Goal: Information Seeking & Learning: Learn about a topic

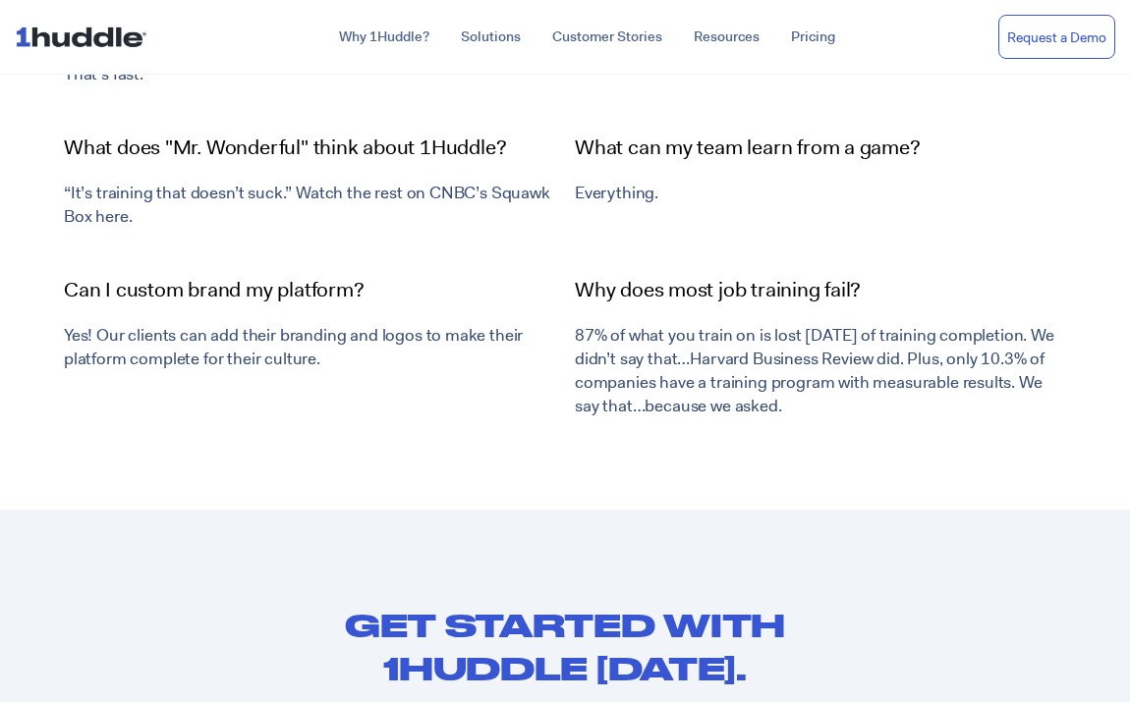
scroll to position [6694, 0]
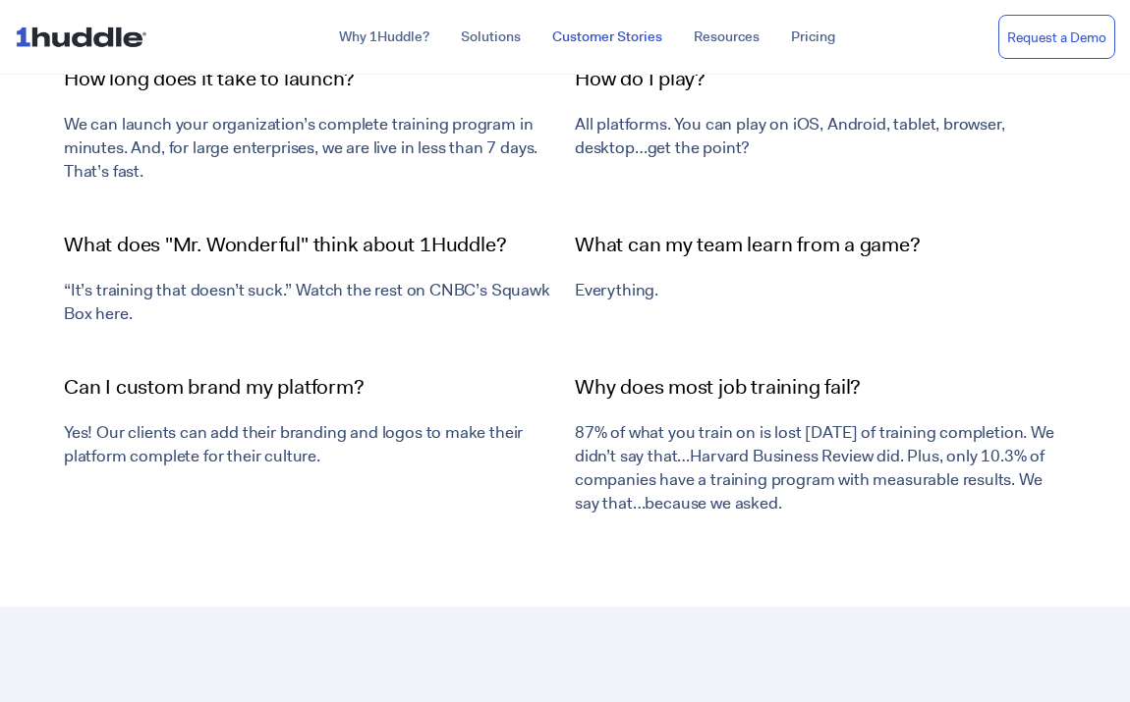
click at [587, 40] on link "Customer Stories" at bounding box center [606, 37] width 141 height 35
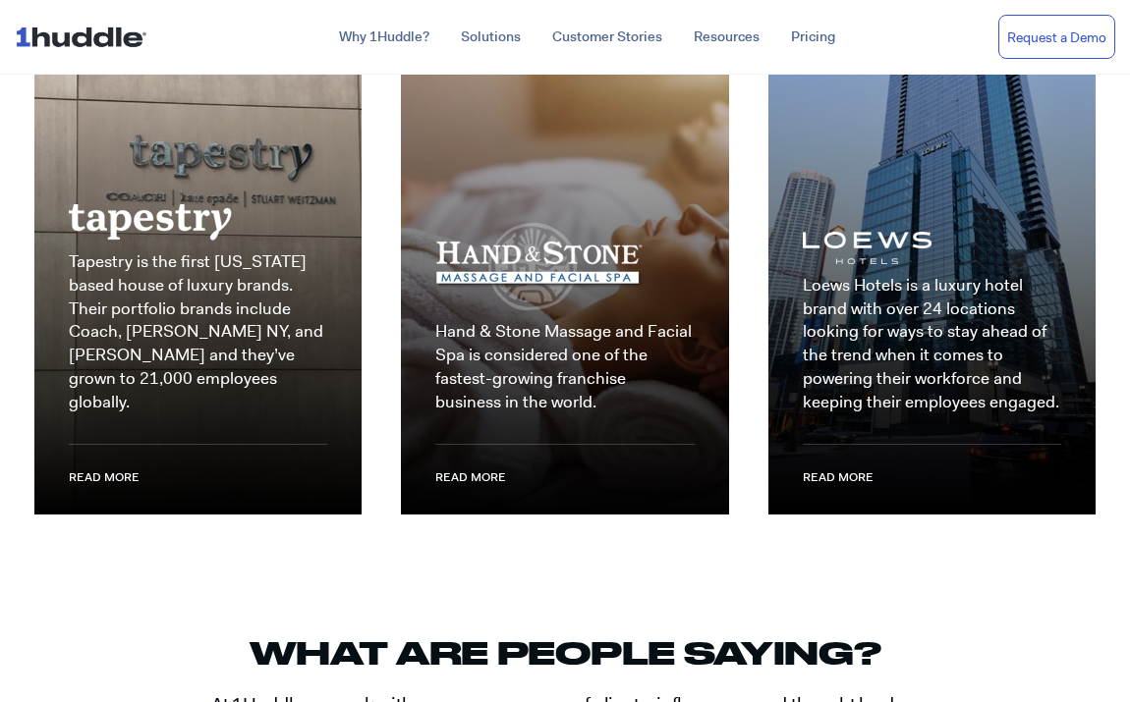
scroll to position [2774, 0]
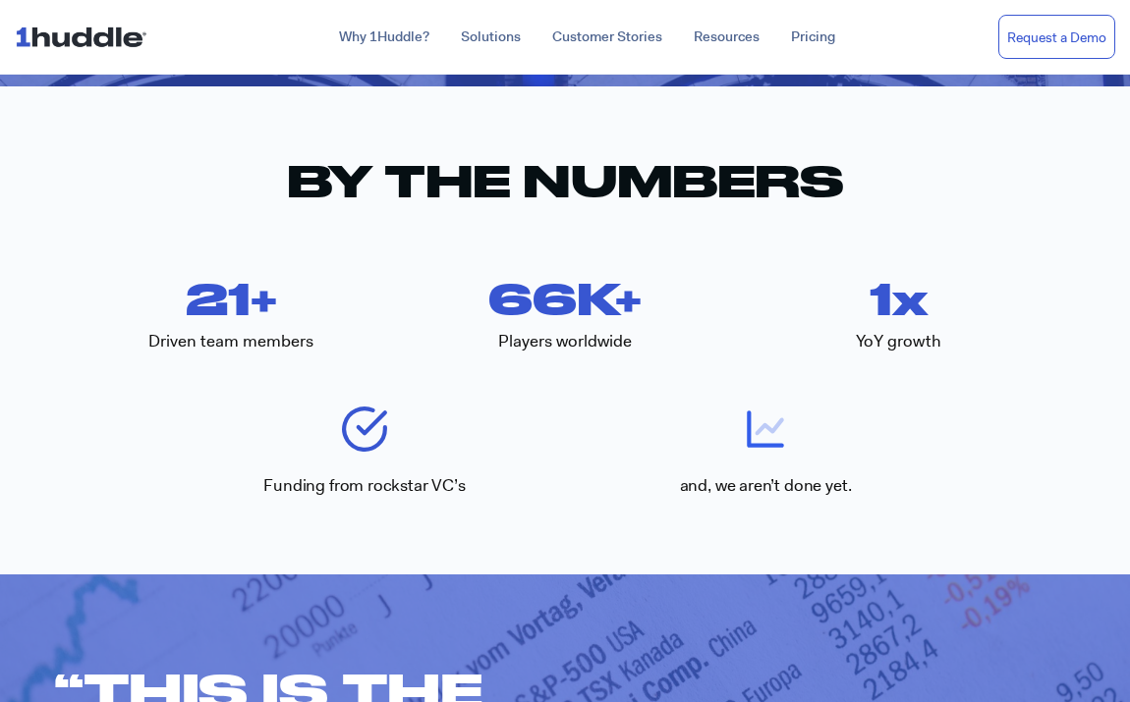
scroll to position [2398, 0]
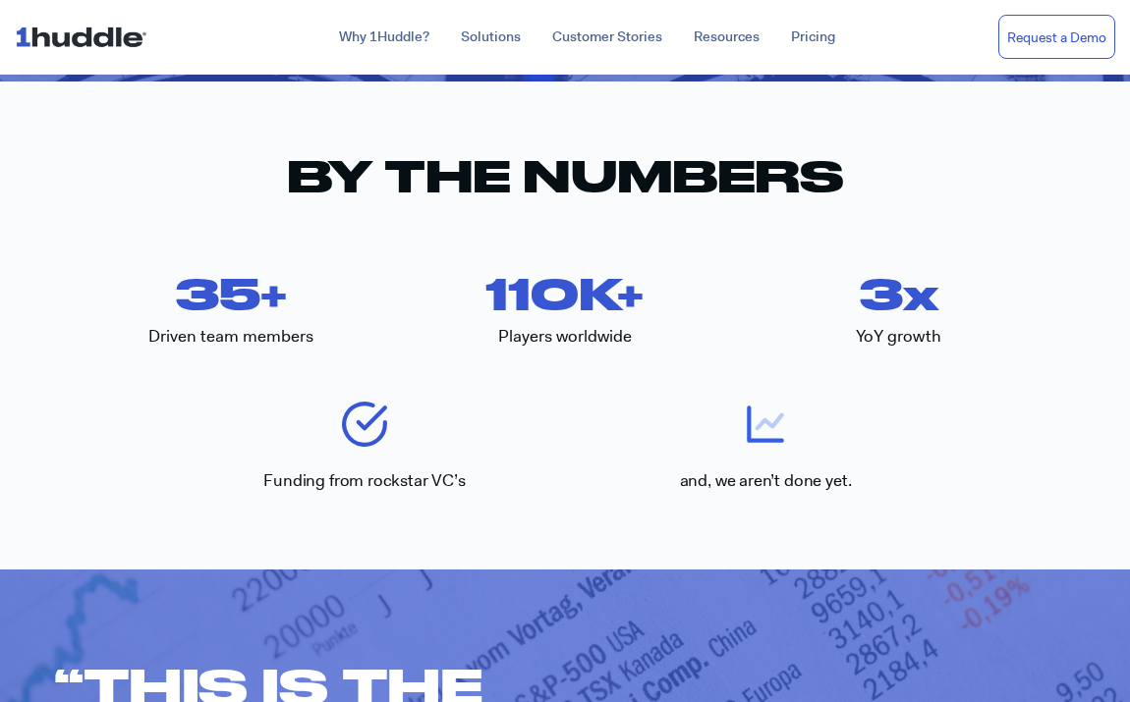
click at [108, 35] on img at bounding box center [85, 36] width 140 height 37
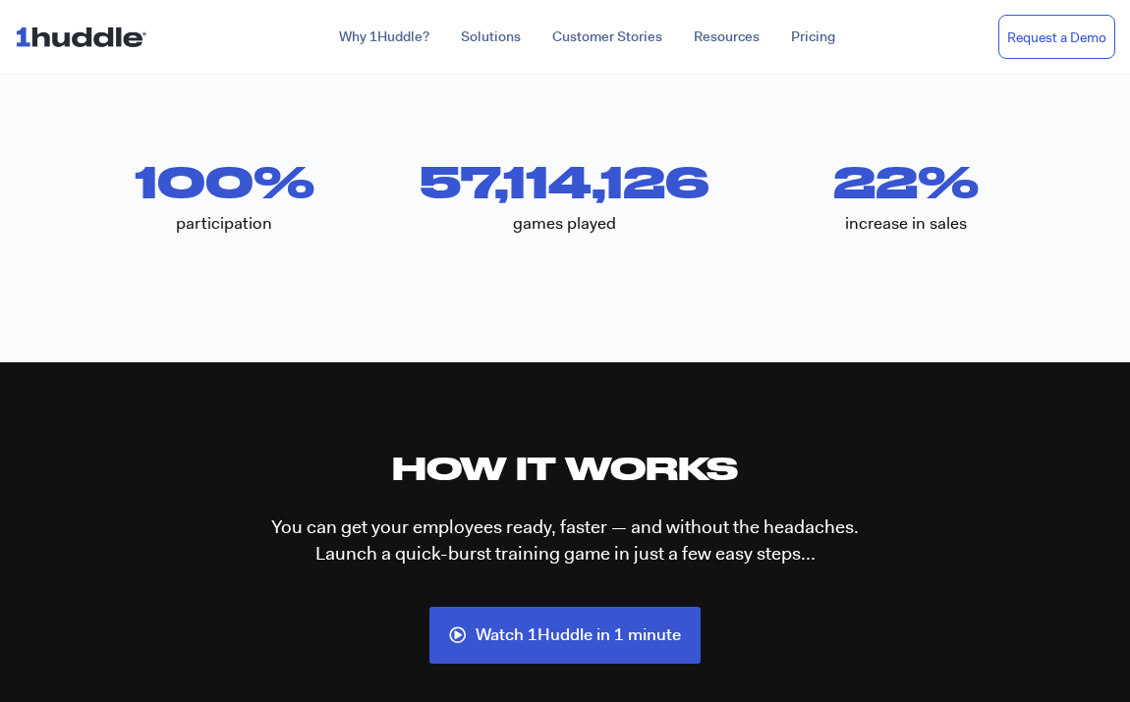
scroll to position [3858, 0]
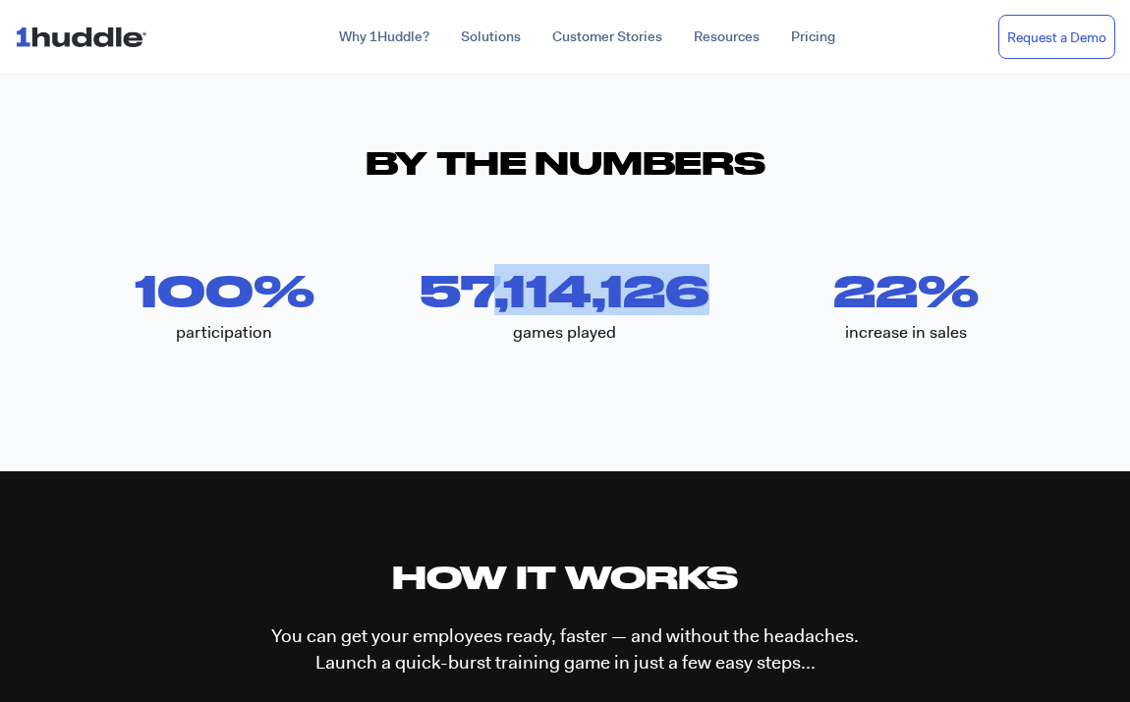
drag, startPoint x: 727, startPoint y: 302, endPoint x: 498, endPoint y: 302, distance: 228.9
click at [498, 302] on div "57,114,126" at bounding box center [565, 290] width 341 height 42
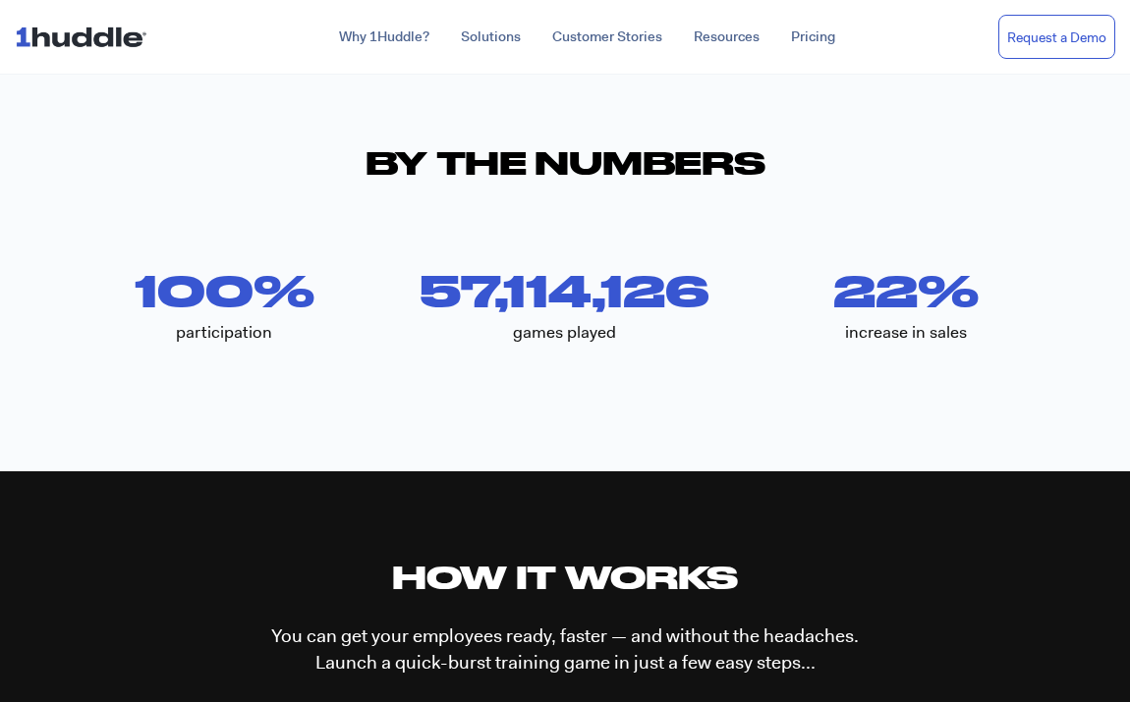
click at [622, 324] on div "games played" at bounding box center [565, 332] width 341 height 42
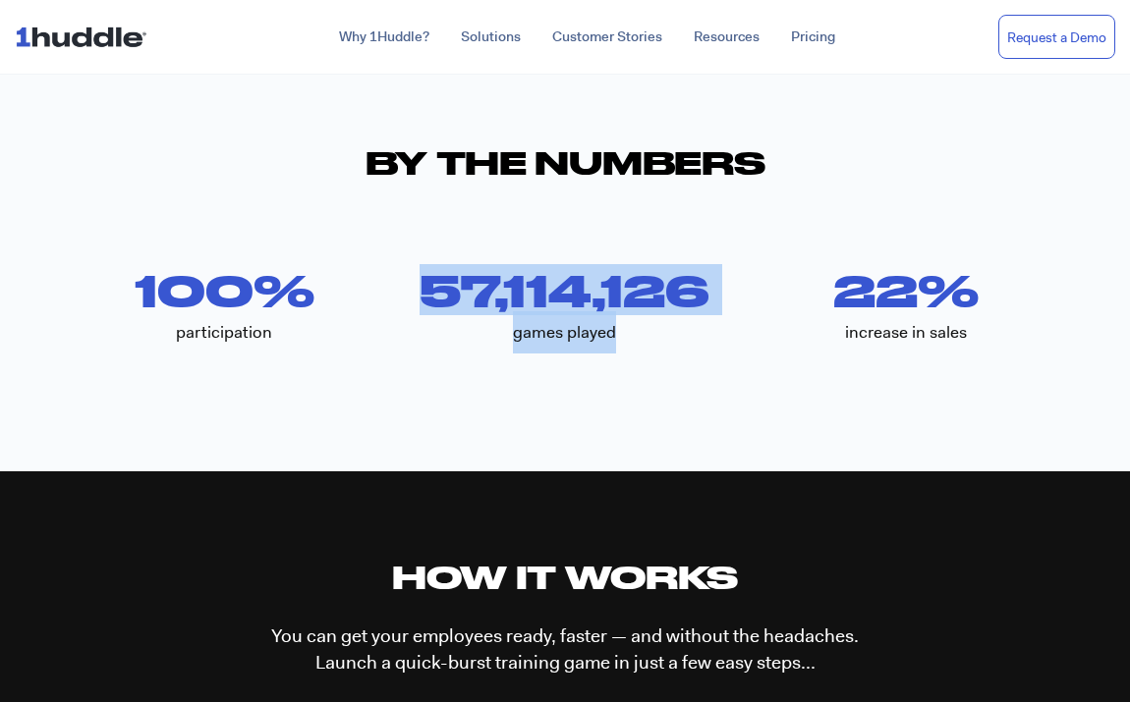
drag, startPoint x: 626, startPoint y: 336, endPoint x: 423, endPoint y: 294, distance: 206.8
click at [420, 293] on div "57,114,126 games played" at bounding box center [565, 311] width 341 height 84
copy div "57,114,126 games played"
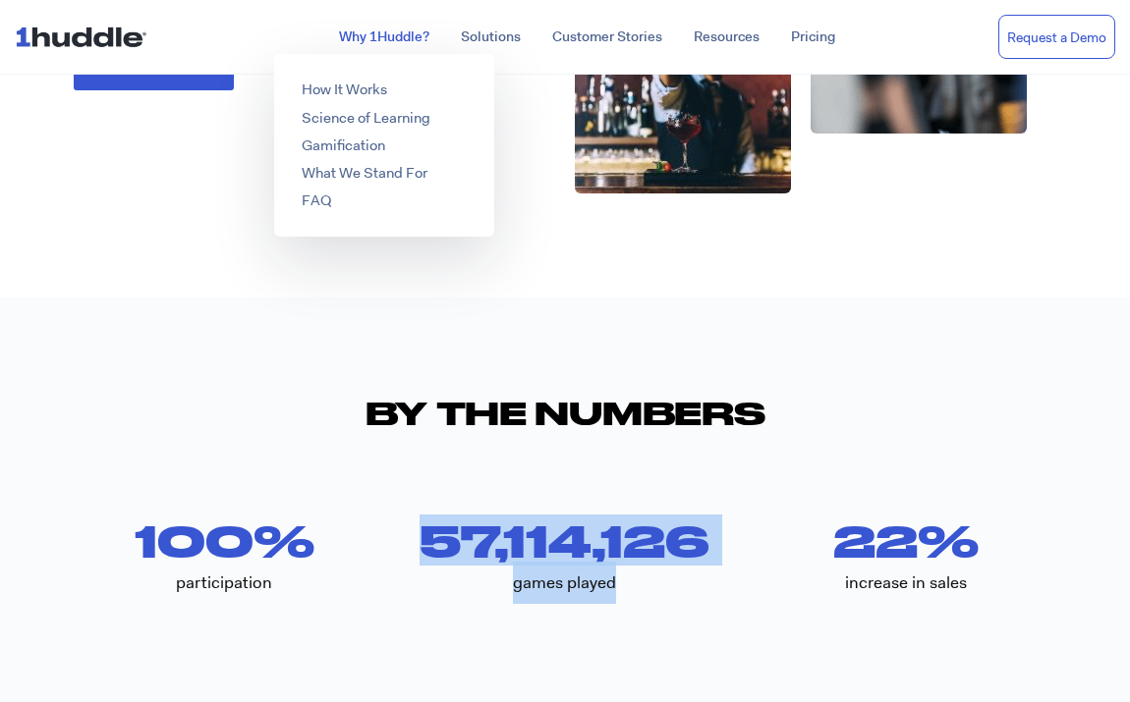
scroll to position [3364, 0]
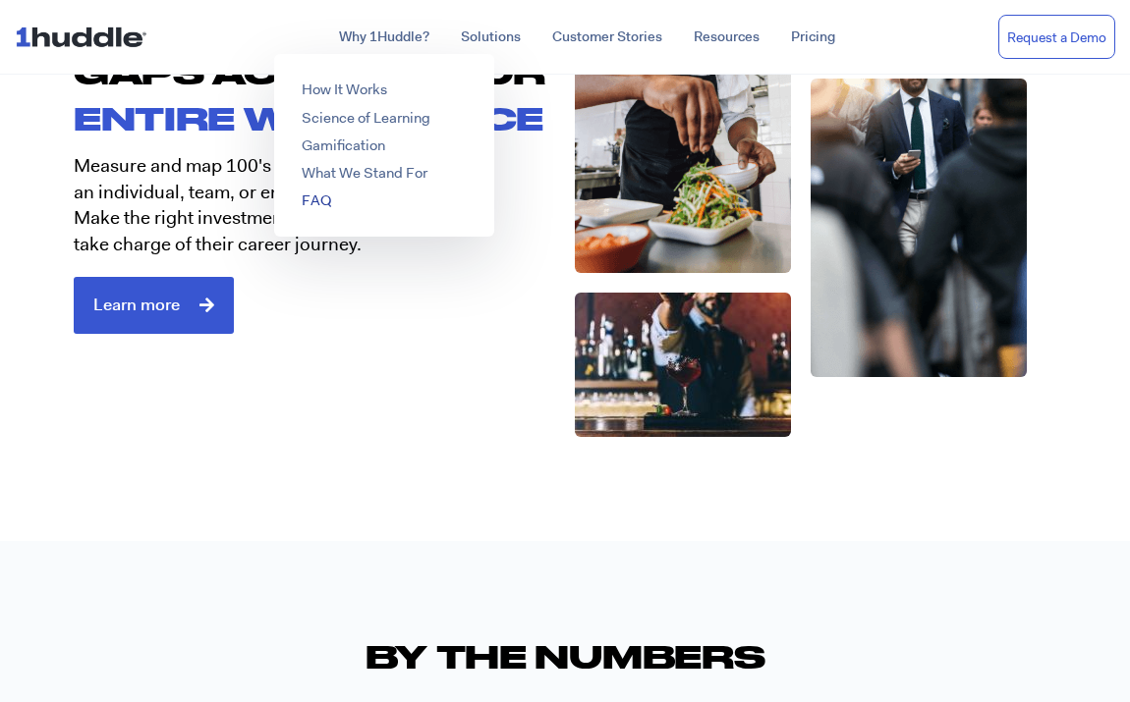
click at [319, 205] on link "FAQ" at bounding box center [316, 201] width 29 height 20
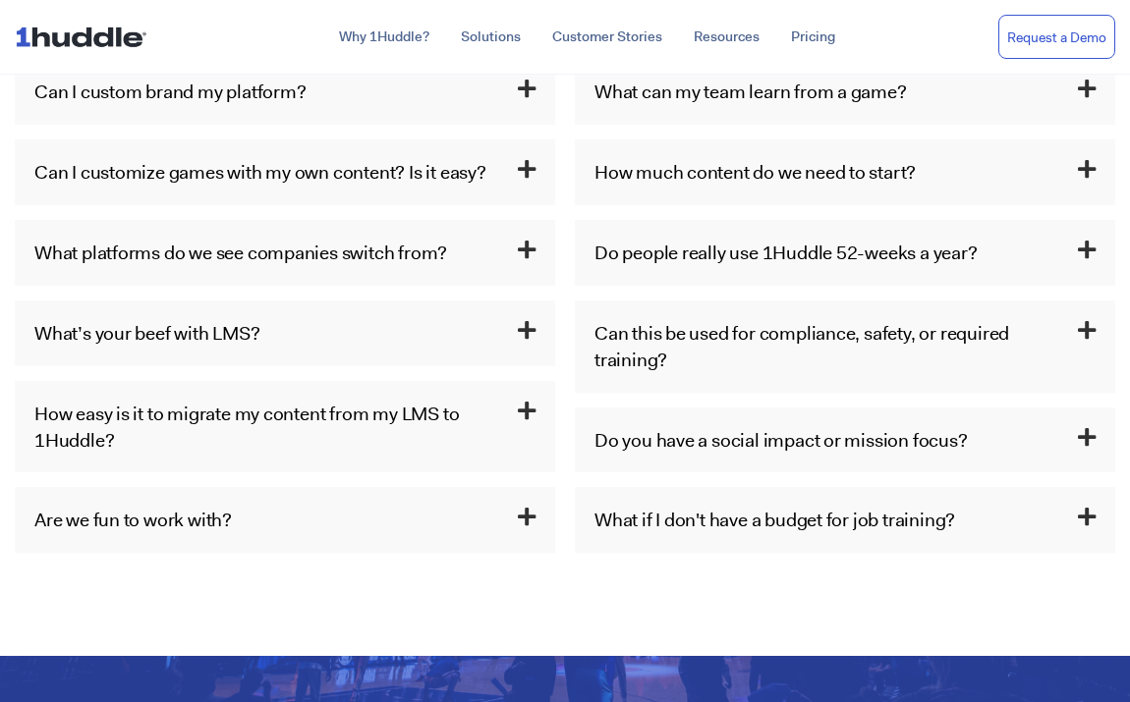
scroll to position [1341, 0]
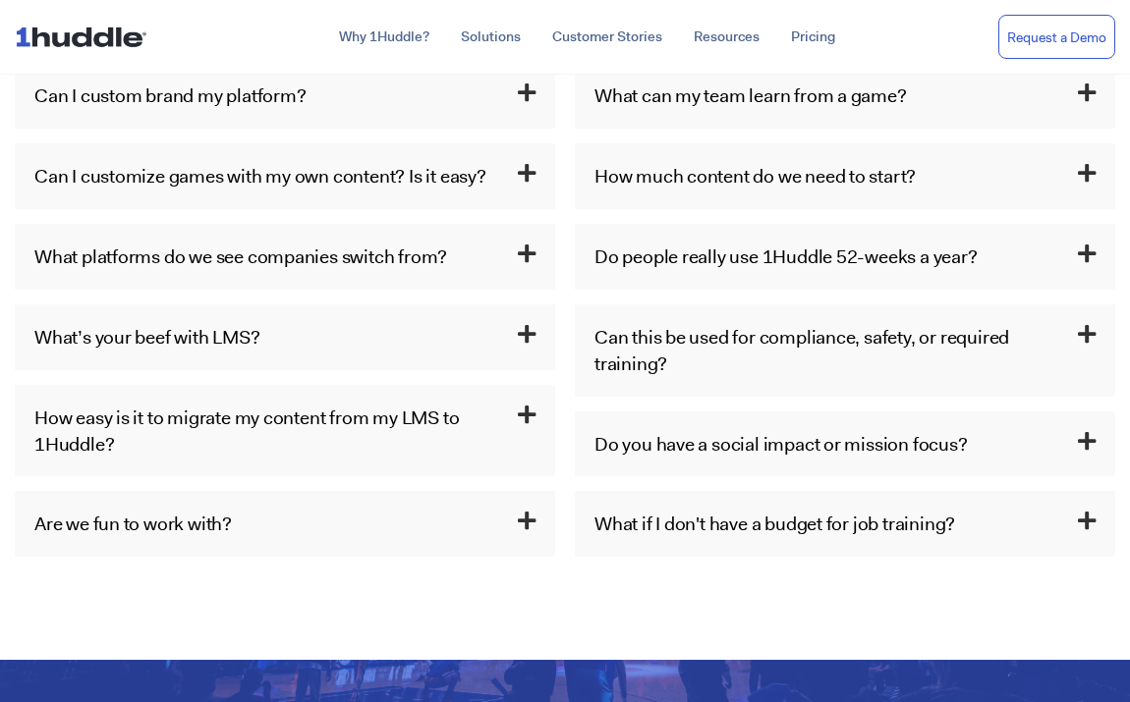
click at [406, 525] on h3 "Are we fun to work with?" at bounding box center [285, 524] width 540 height 66
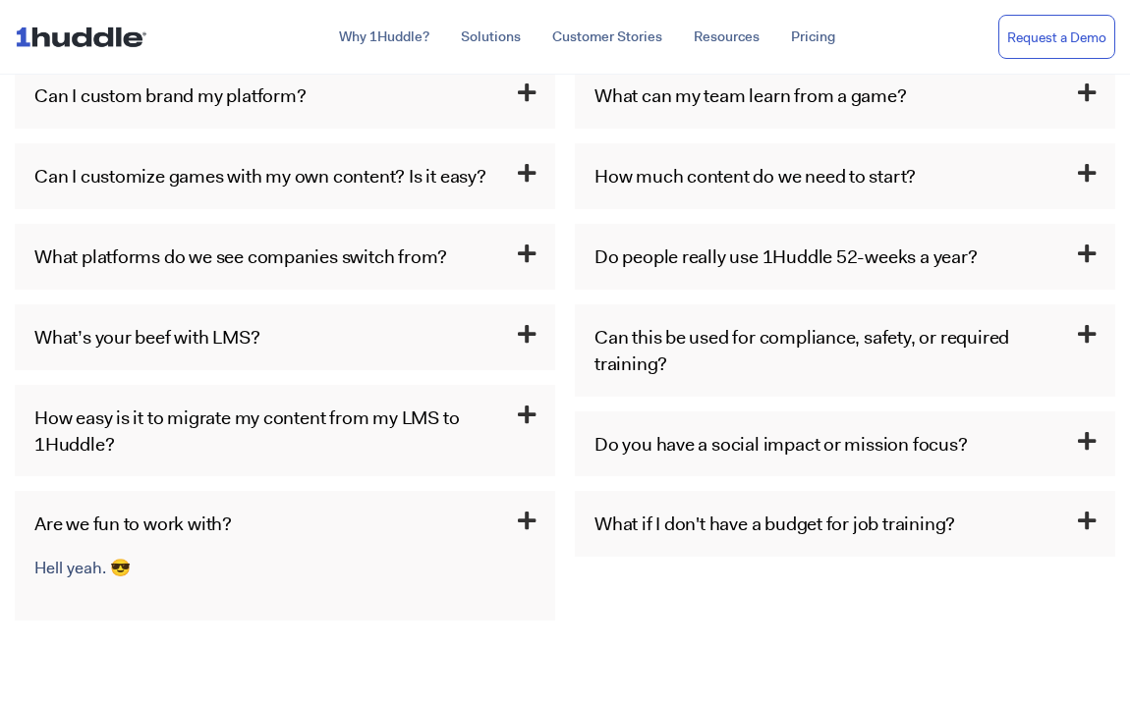
click at [466, 528] on h3 "Are we fun to work with?" at bounding box center [285, 524] width 540 height 66
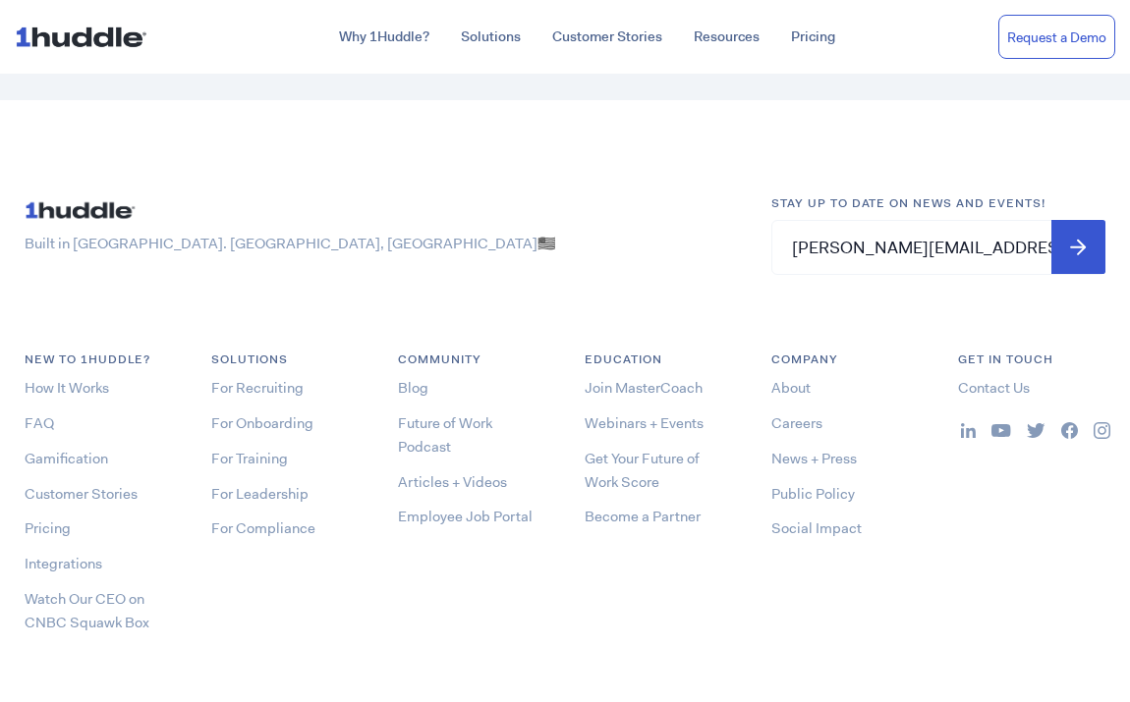
scroll to position [3082, 0]
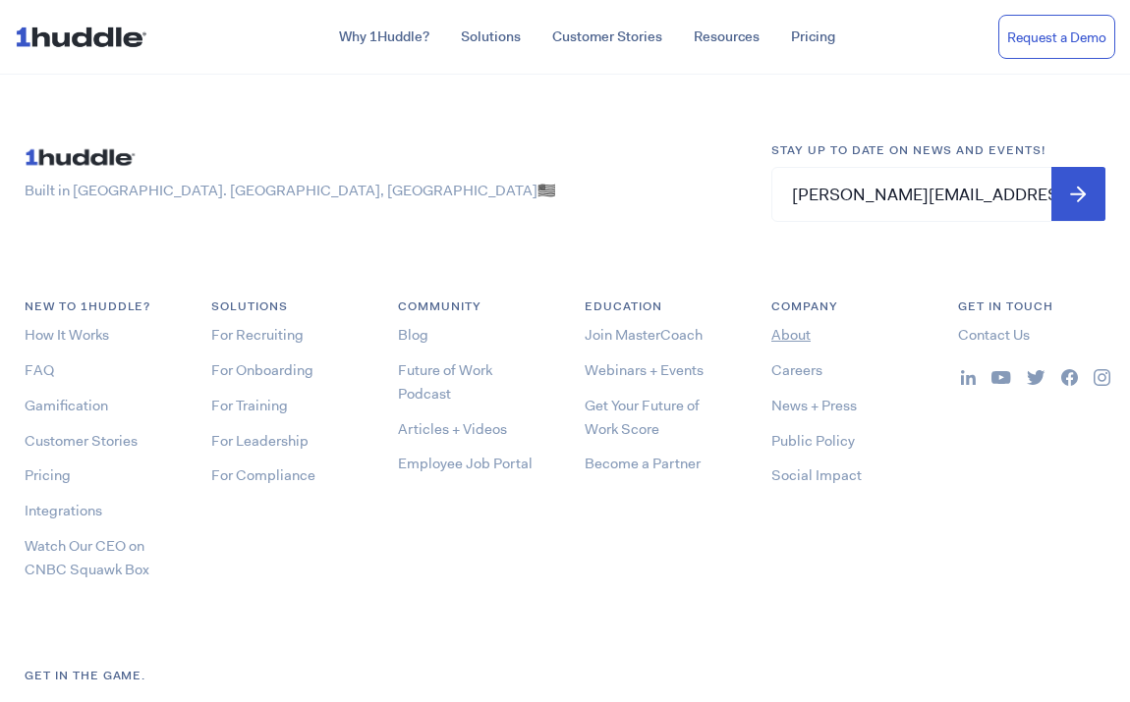
click at [794, 328] on link "About" at bounding box center [790, 335] width 39 height 20
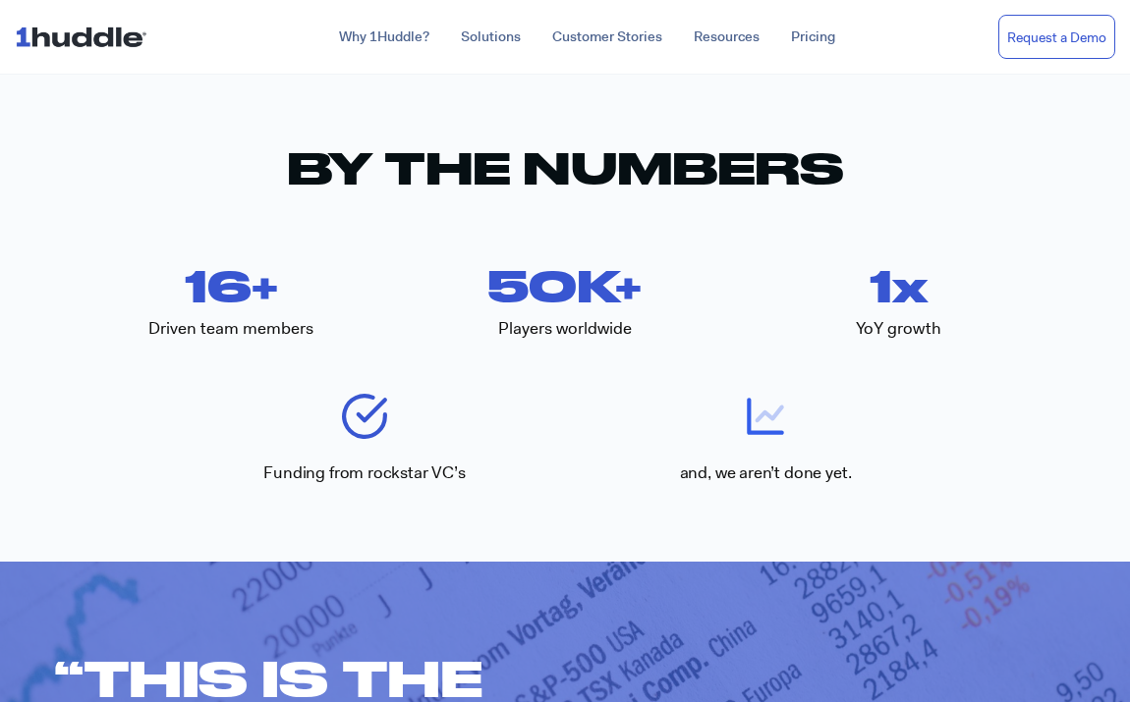
scroll to position [2492, 0]
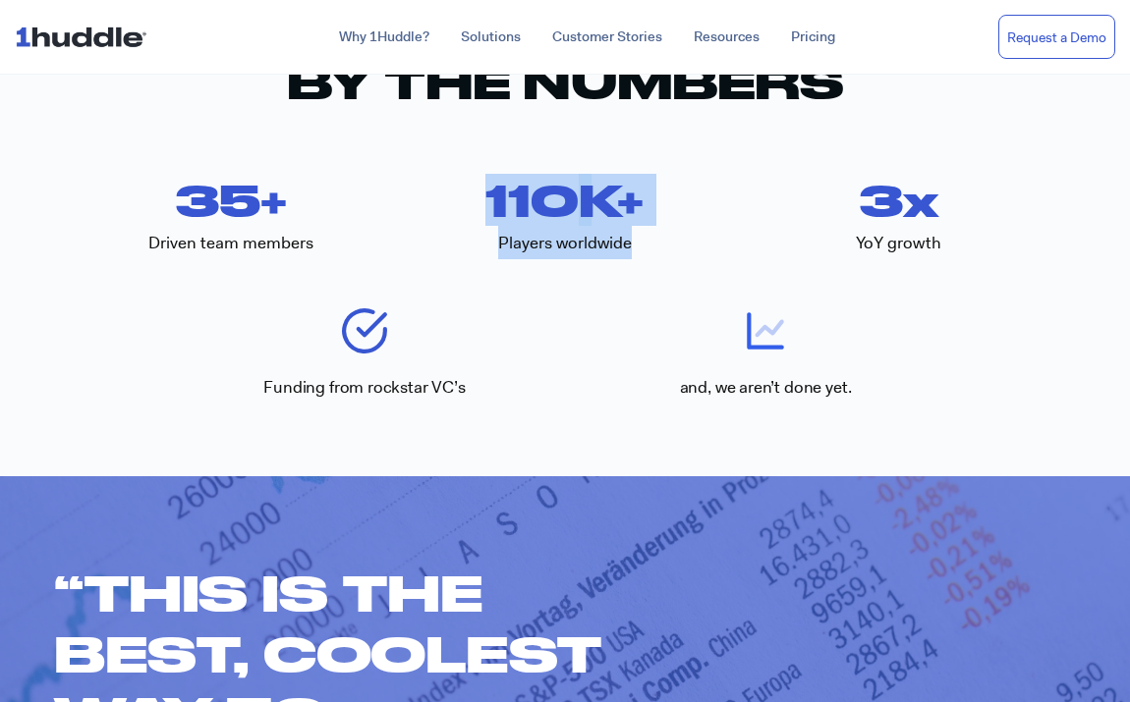
drag, startPoint x: 646, startPoint y: 249, endPoint x: 461, endPoint y: 200, distance: 191.8
click at [461, 200] on div "110 K+ Players worldwide" at bounding box center [565, 217] width 334 height 84
copy div "110 K+ Players worldwide"
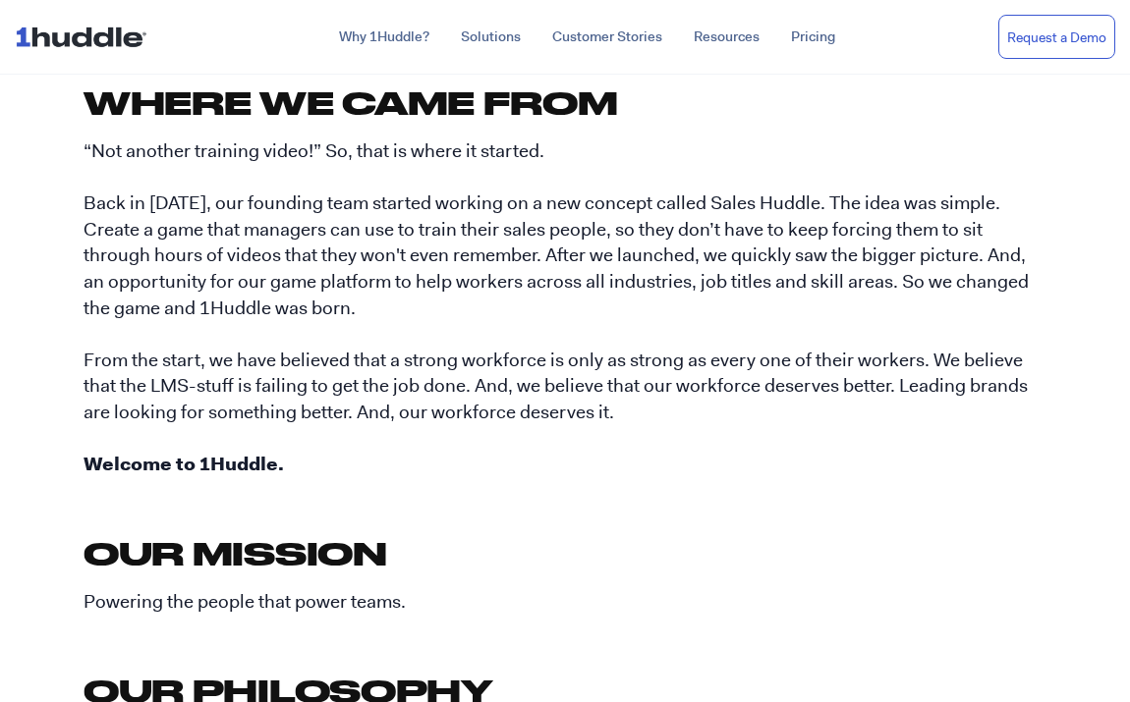
scroll to position [680, 0]
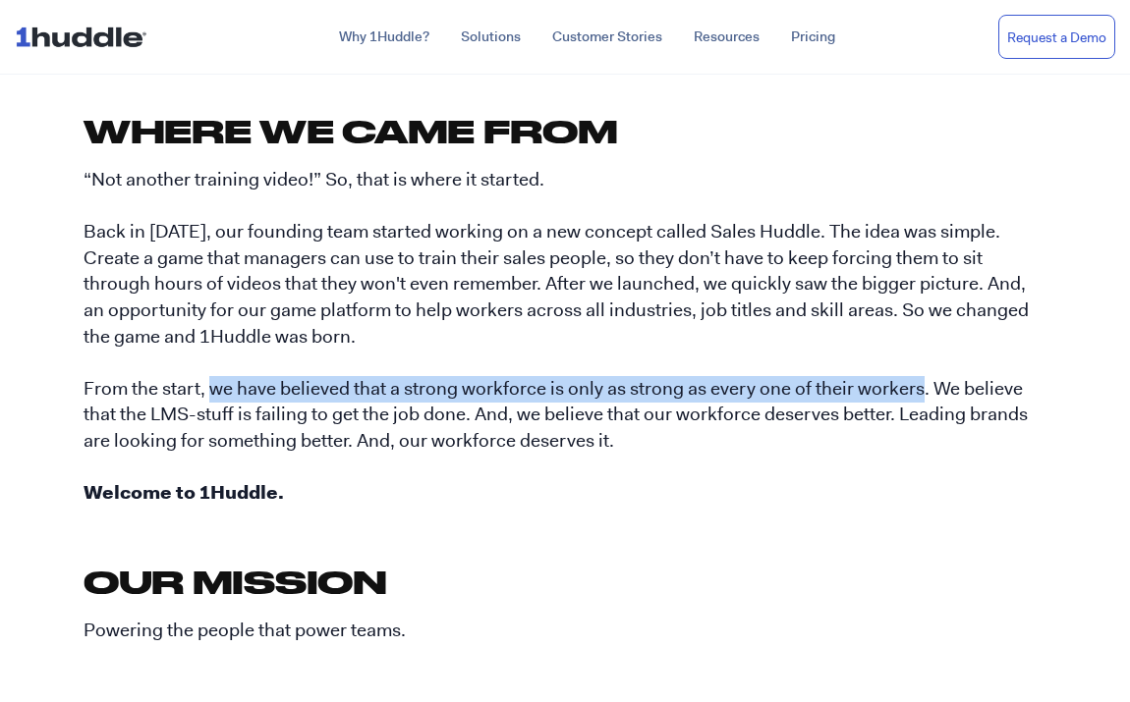
drag, startPoint x: 212, startPoint y: 394, endPoint x: 919, endPoint y: 391, distance: 706.4
click at [919, 391] on p "“Not another training video!” So, that is where it started. Back in 2015, our f…" at bounding box center [565, 337] width 963 height 340
copy p "we have believed that a strong workforce is only as strong as every one of thei…"
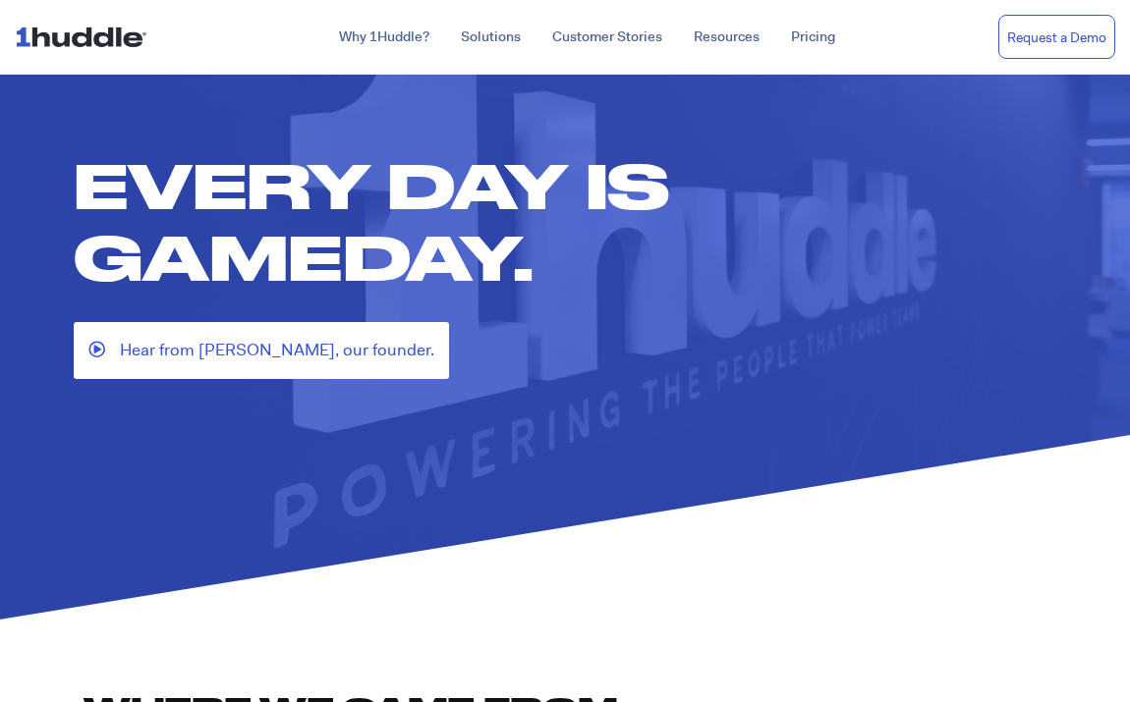
scroll to position [0, 0]
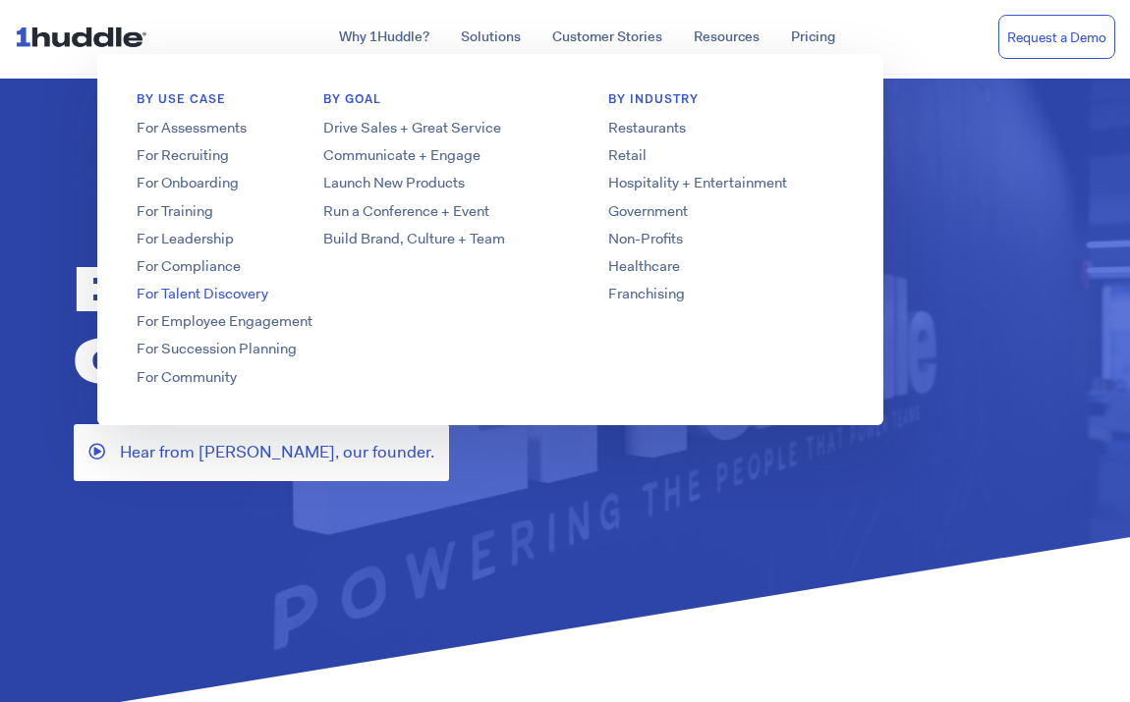
click at [201, 297] on link "For Talent Discovery" at bounding box center [254, 294] width 314 height 21
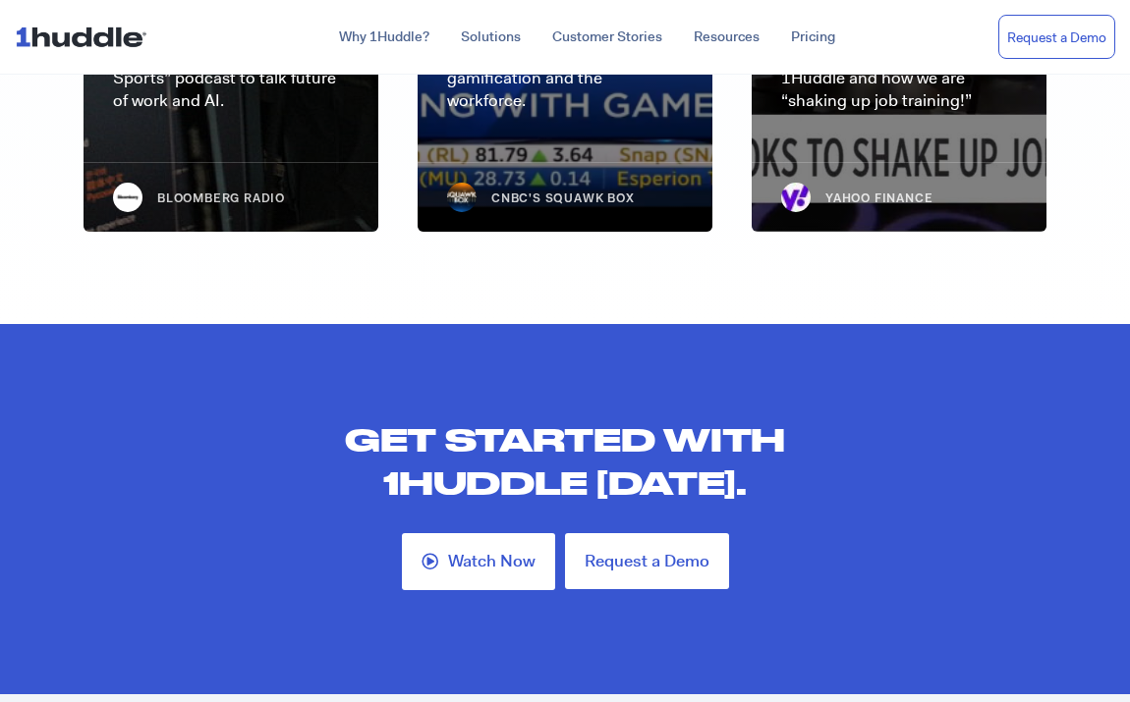
scroll to position [5123, 0]
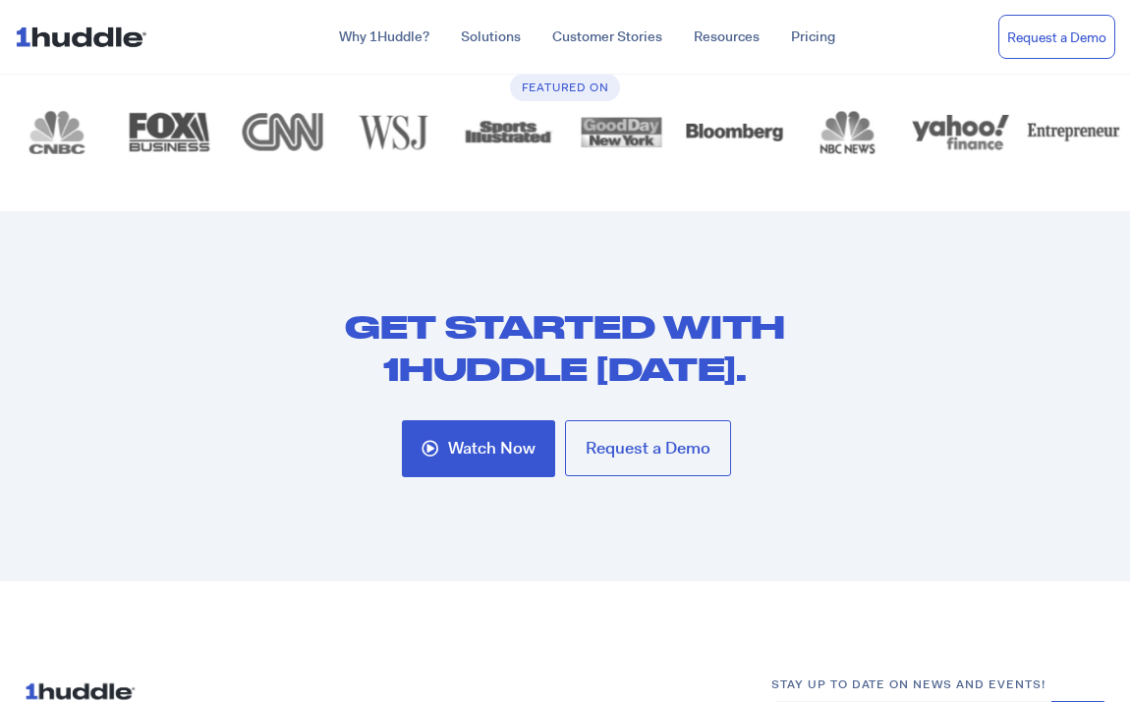
scroll to position [2395, 0]
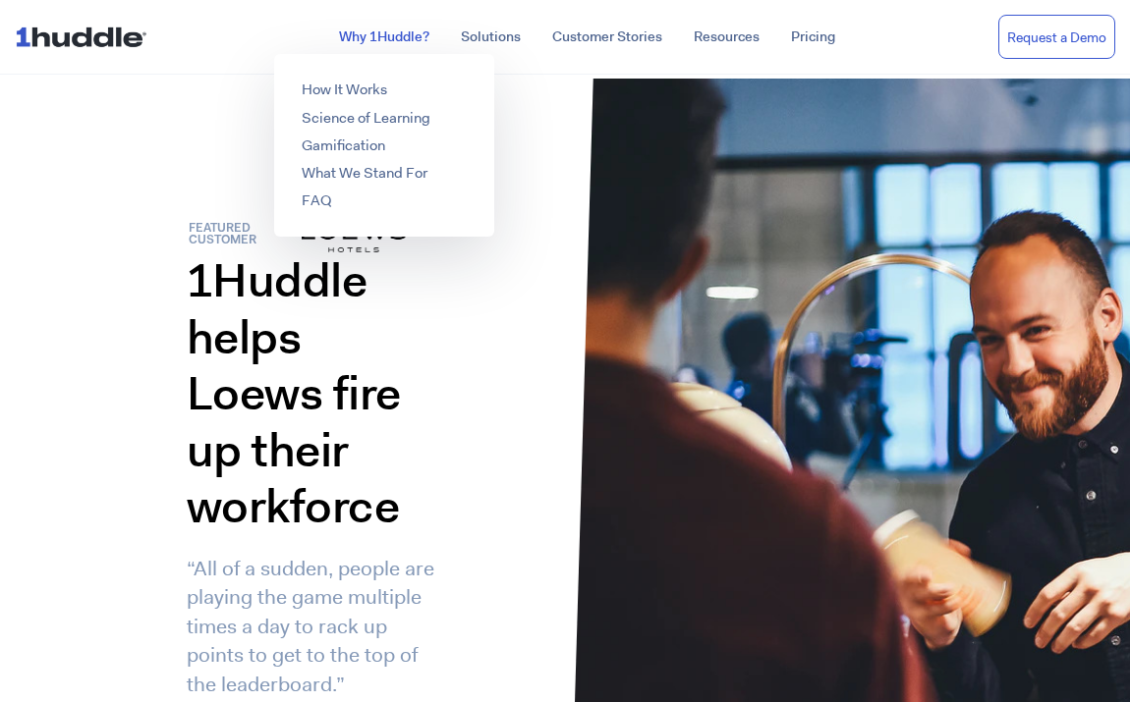
click at [378, 42] on link "Why 1Huddle?" at bounding box center [384, 37] width 122 height 35
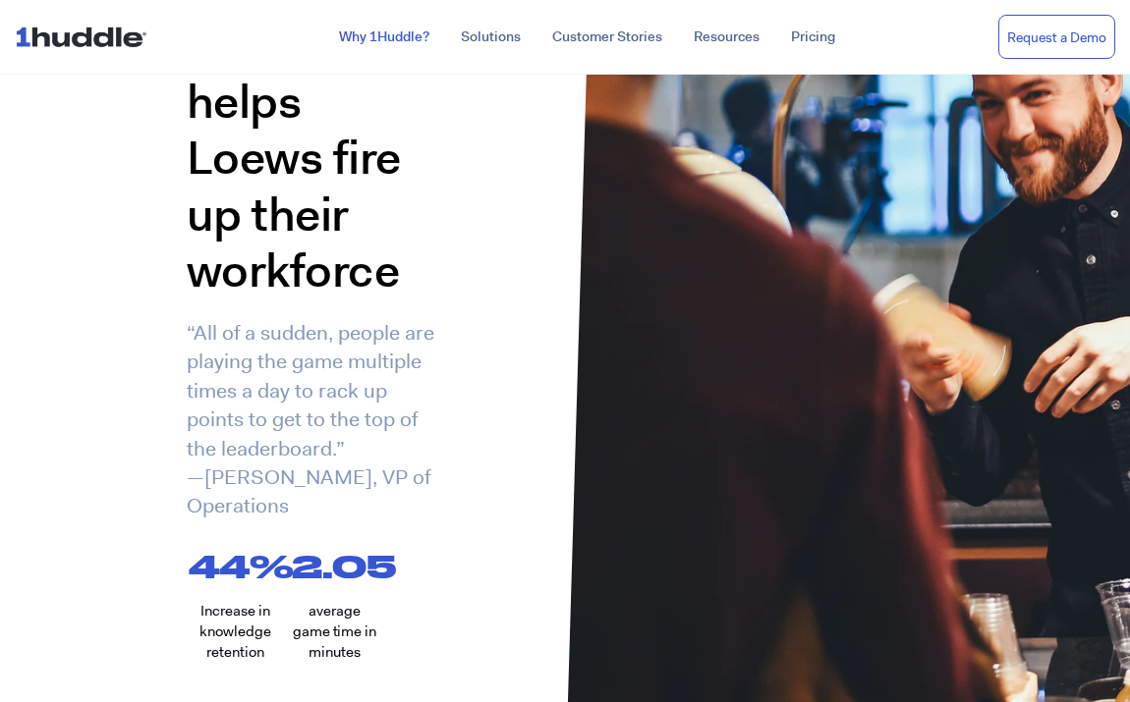
scroll to position [243, 0]
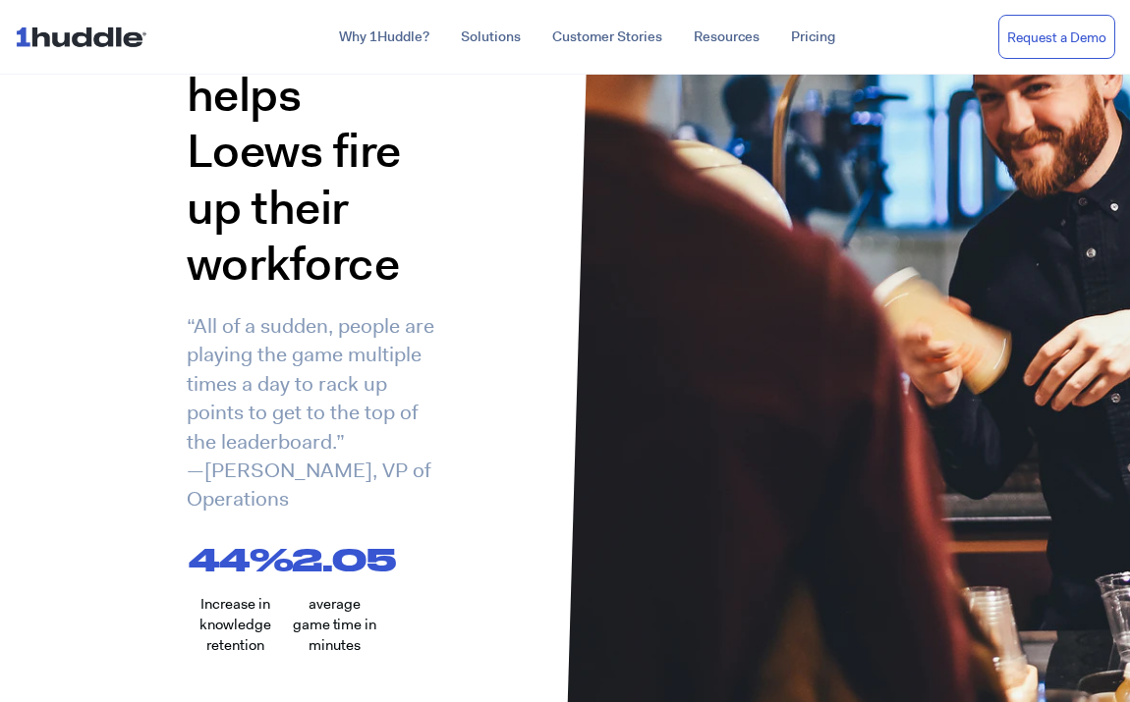
click at [61, 43] on img at bounding box center [85, 36] width 140 height 37
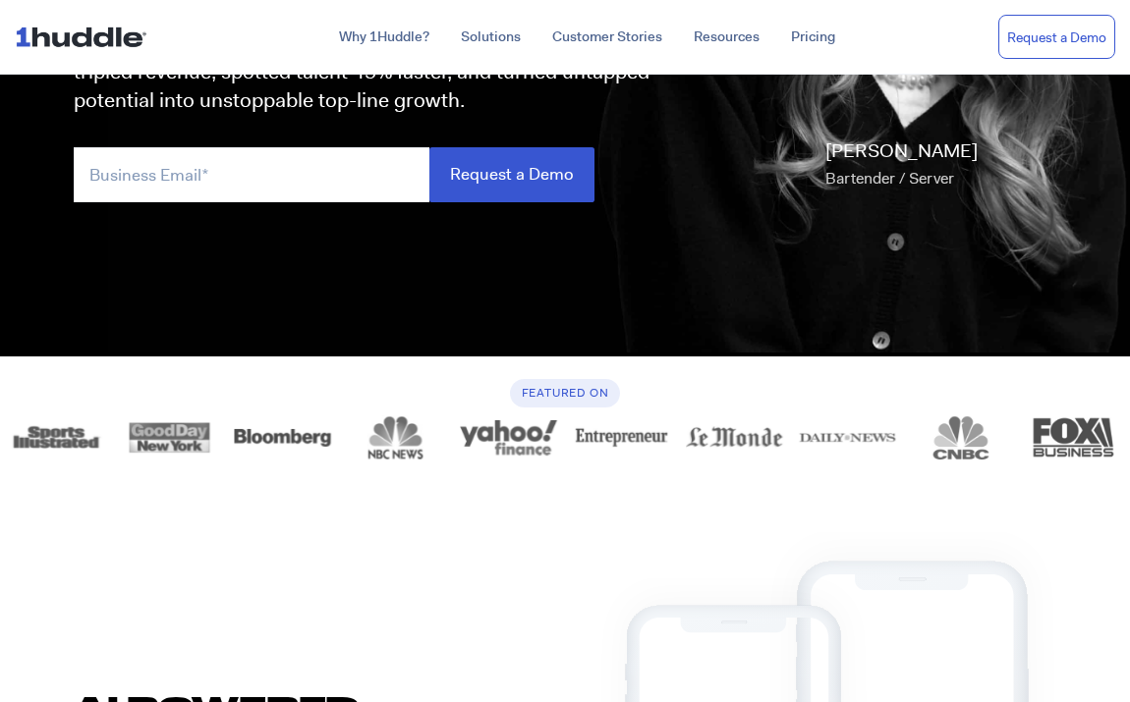
scroll to position [173, 0]
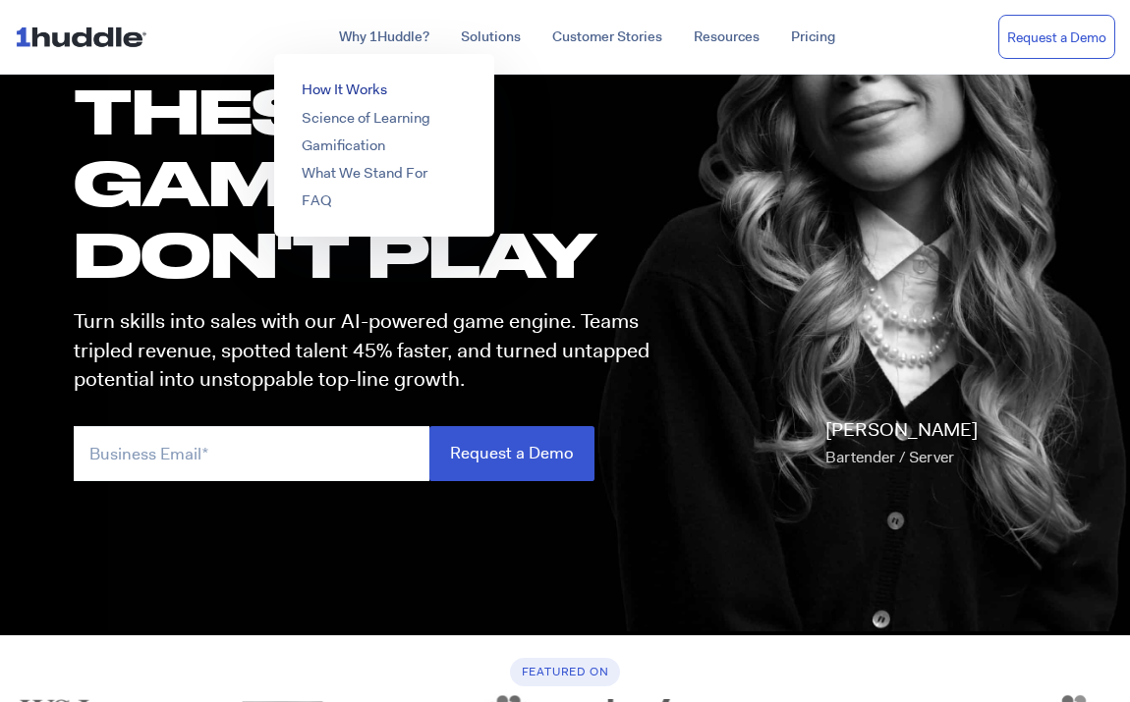
click at [356, 86] on link "How It Works" at bounding box center [344, 90] width 85 height 20
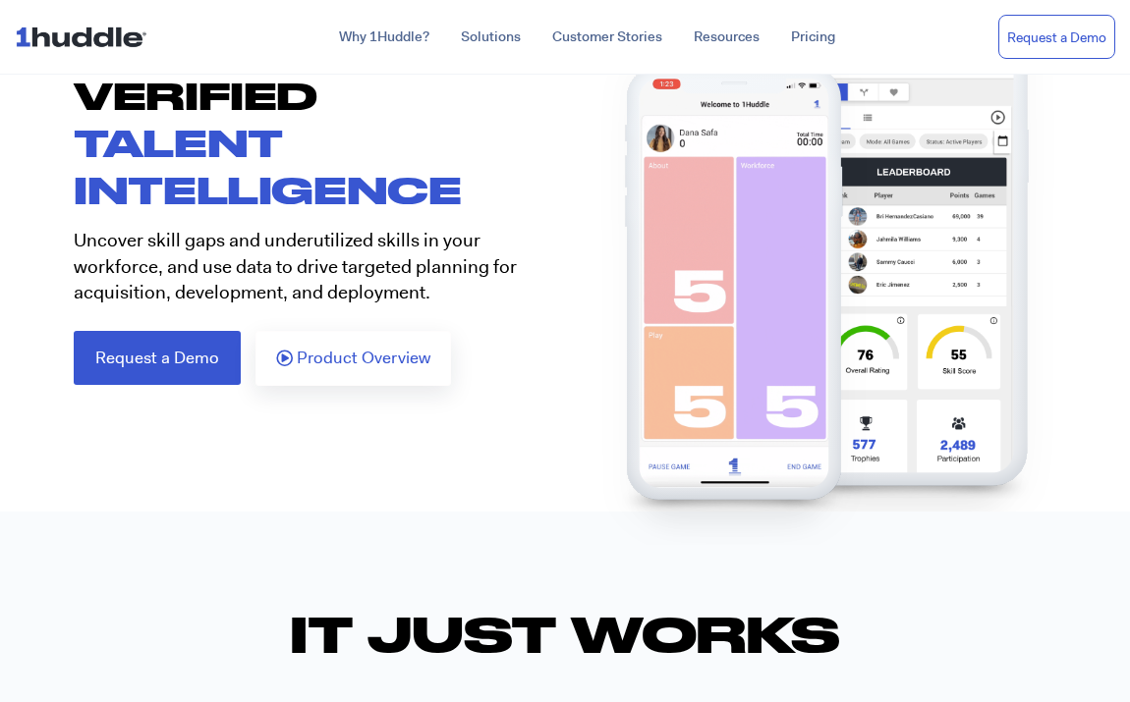
scroll to position [202, 0]
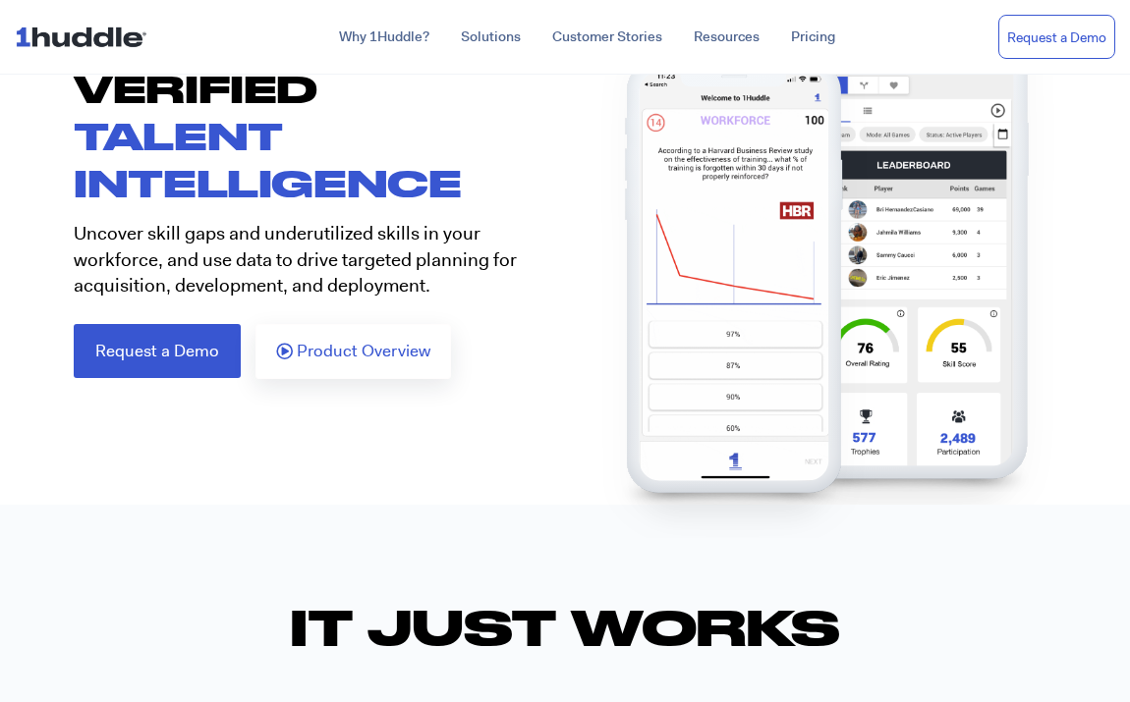
click at [459, 290] on p "Uncover skill gaps and underutilized skills in your workforce, and use data to …" at bounding box center [312, 260] width 477 height 79
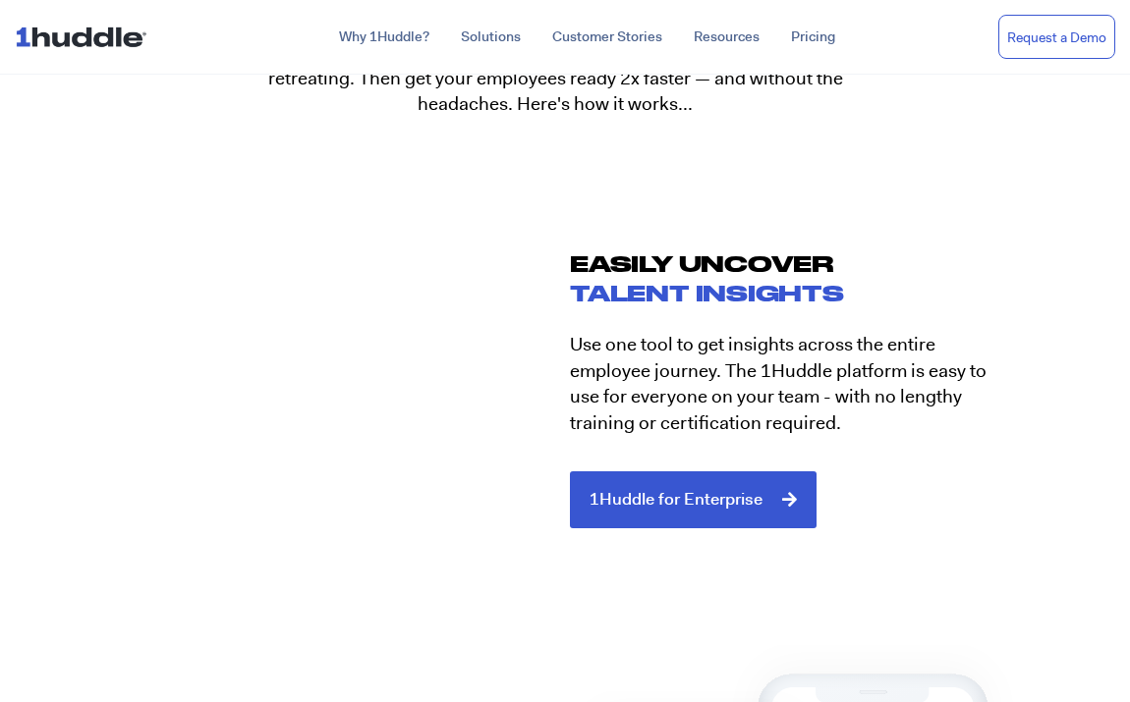
scroll to position [1787, 0]
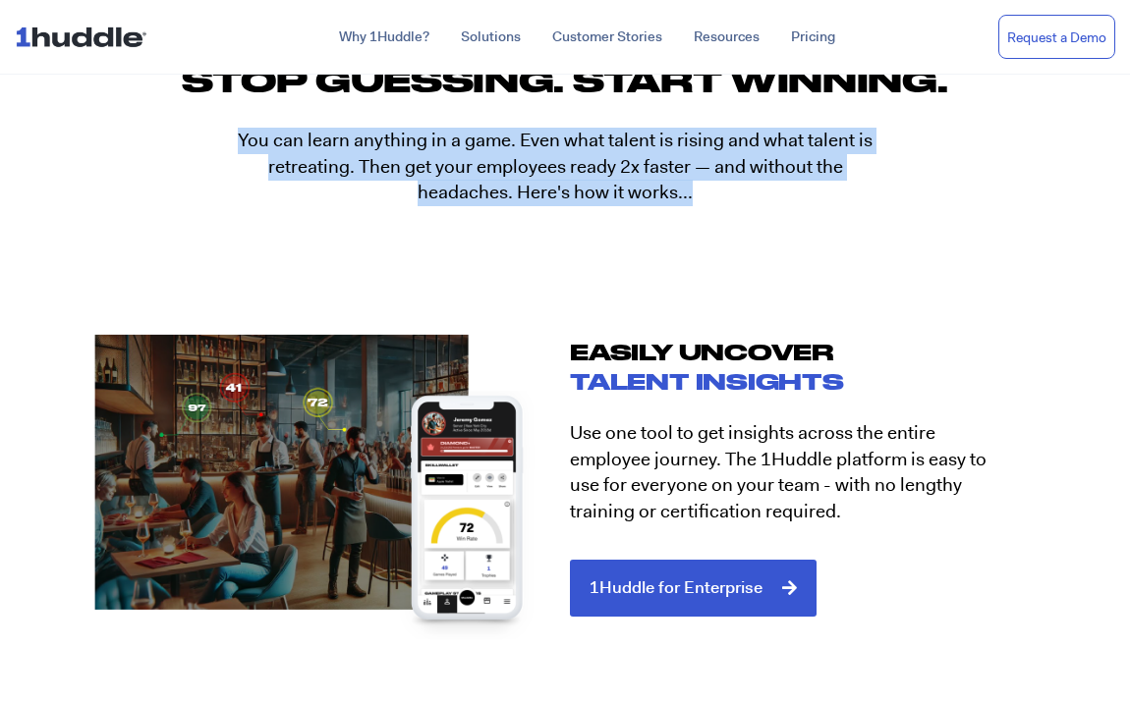
drag, startPoint x: 706, startPoint y: 198, endPoint x: 214, endPoint y: 137, distance: 496.1
click at [213, 137] on div "You can learn anything in a game. Even what talent is rising and what talent is…" at bounding box center [565, 177] width 1022 height 98
copy p "You can learn anything in a game. Even what talent is rising and what talent is…"
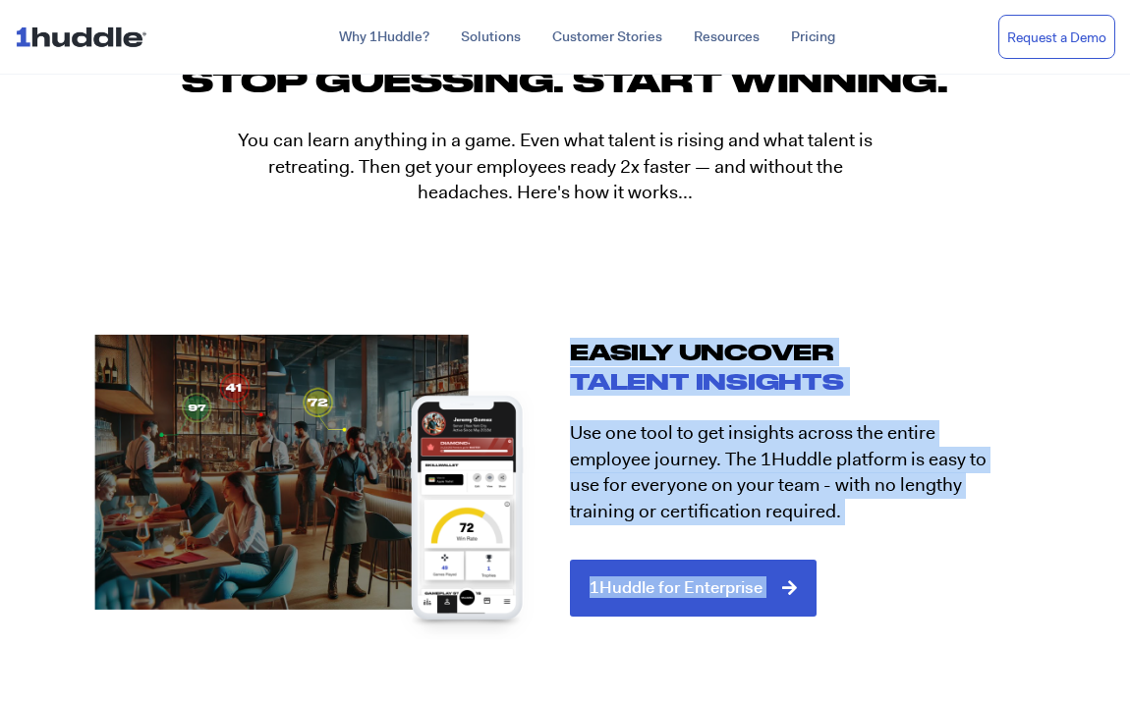
drag, startPoint x: 775, startPoint y: 511, endPoint x: 609, endPoint y: 365, distance: 221.4
click at [652, 449] on p "Use one tool to get insights across the entire employee journey. The 1Huddle pl…" at bounding box center [793, 473] width 447 height 104
drag, startPoint x: 751, startPoint y: 508, endPoint x: 572, endPoint y: 356, distance: 234.9
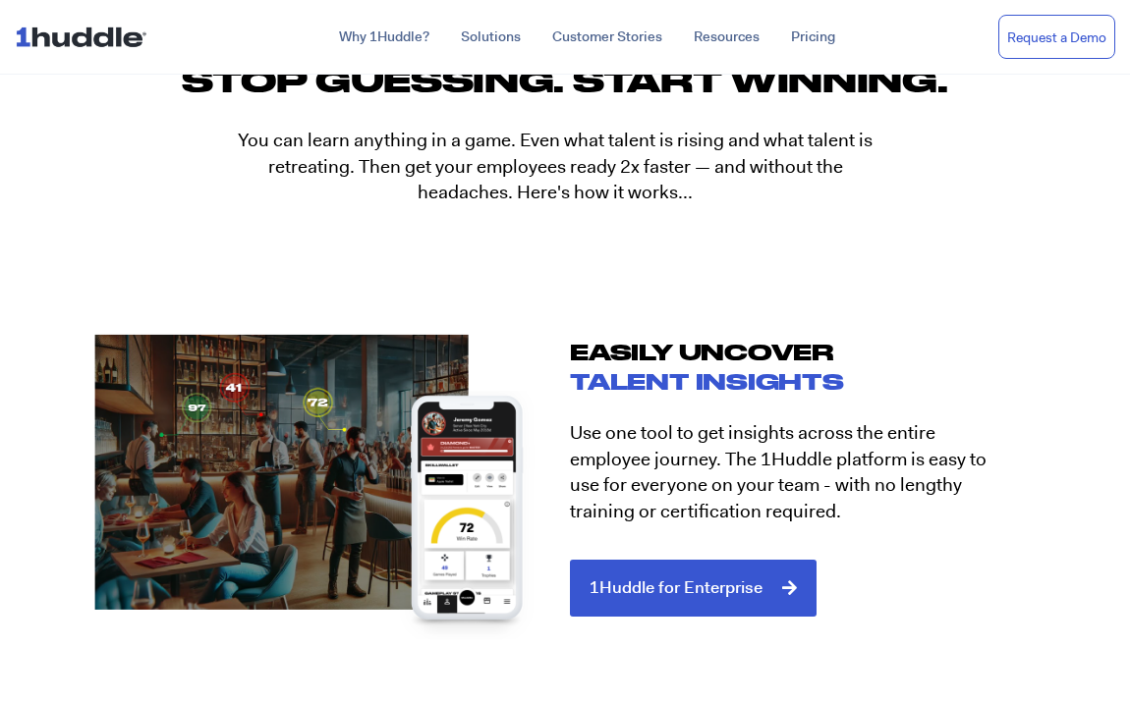
click at [574, 360] on h2 "EASILY UNCOVER TALENT INSIGHTS" at bounding box center [801, 367] width 462 height 58
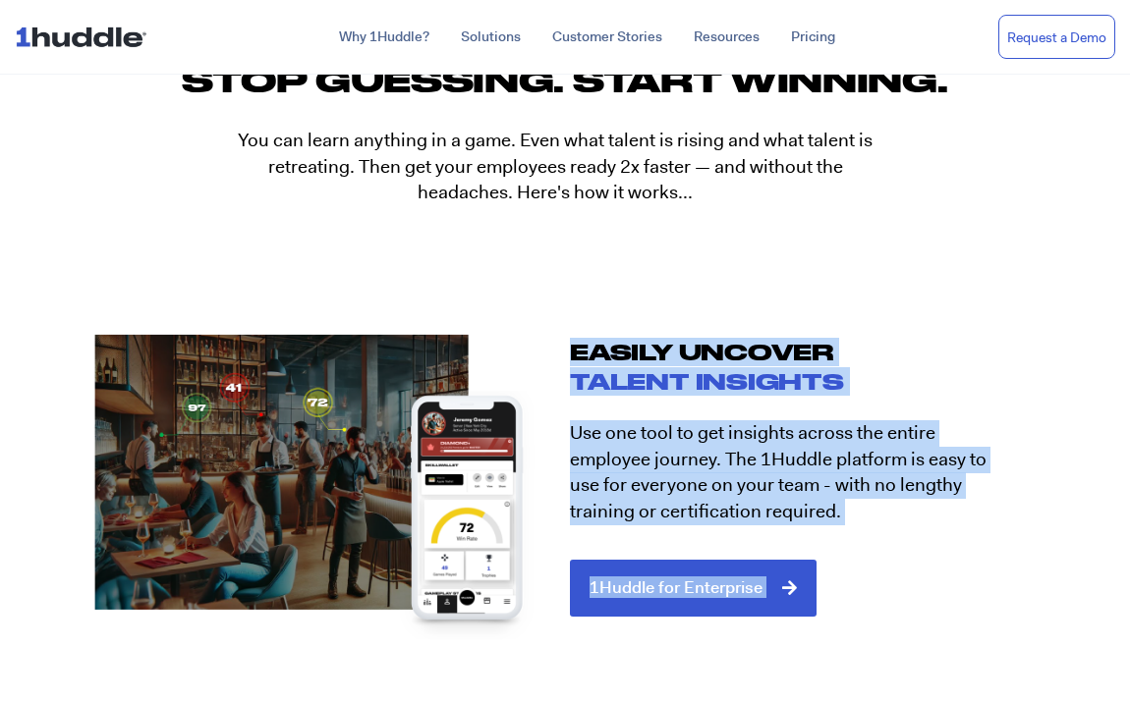
drag, startPoint x: 573, startPoint y: 357, endPoint x: 749, endPoint y: 496, distance: 224.5
copy div "EASILY UNCOVER TALENT INSIGHTS Use one tool to get insights across the entire e…"
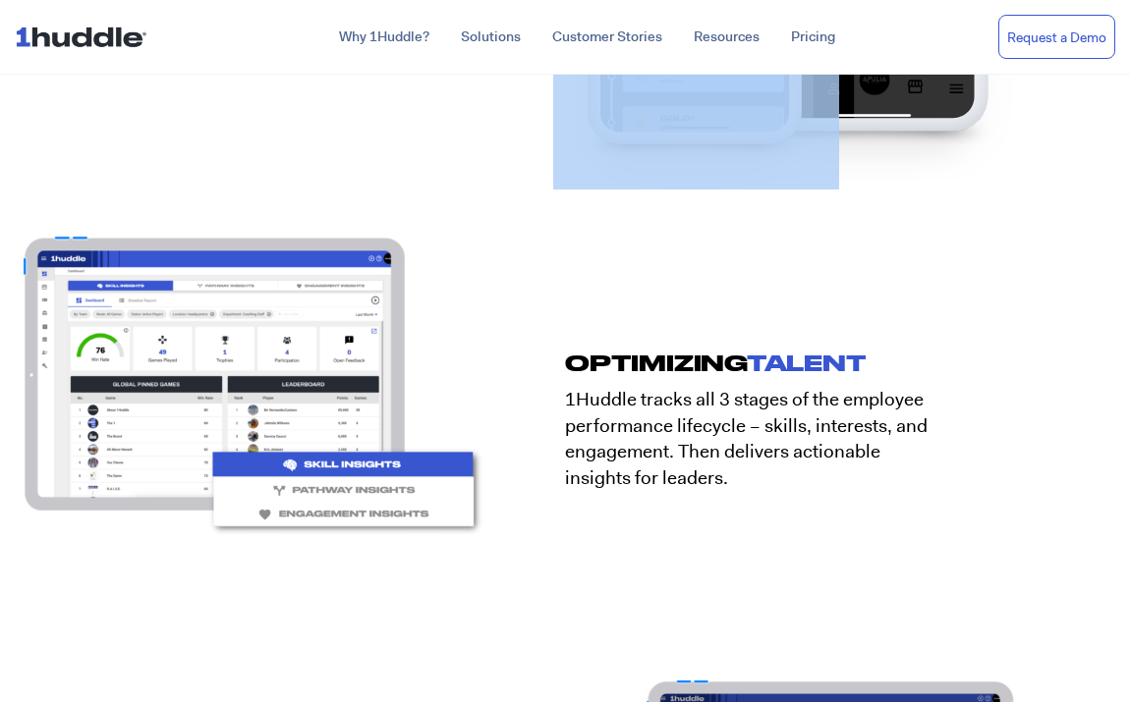
scroll to position [2897, 0]
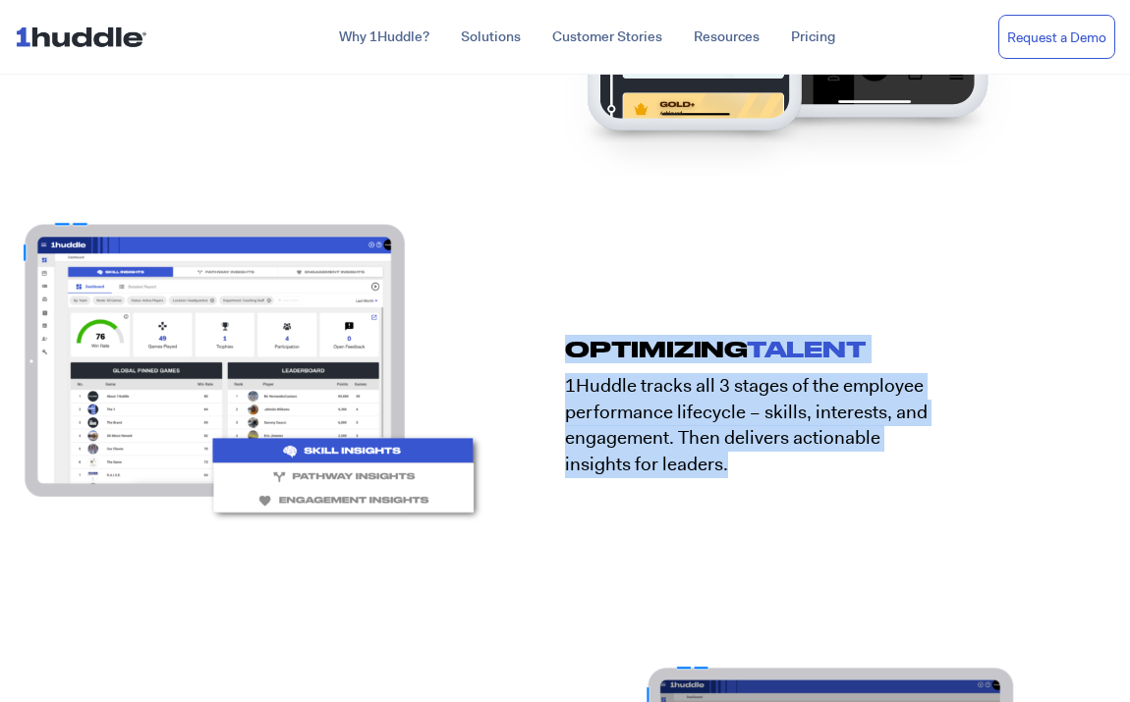
drag, startPoint x: 647, startPoint y: 460, endPoint x: 573, endPoint y: 352, distance: 131.4
click at [573, 352] on div "OPTIMIZING TALENT 1Huddle tracks all 3 stages of the employee performance lifec…" at bounding box center [820, 460] width 511 height 250
copy div "OPTIMIZING TALENT 1Huddle tracks all 3 stages of the employee performance lifec…"
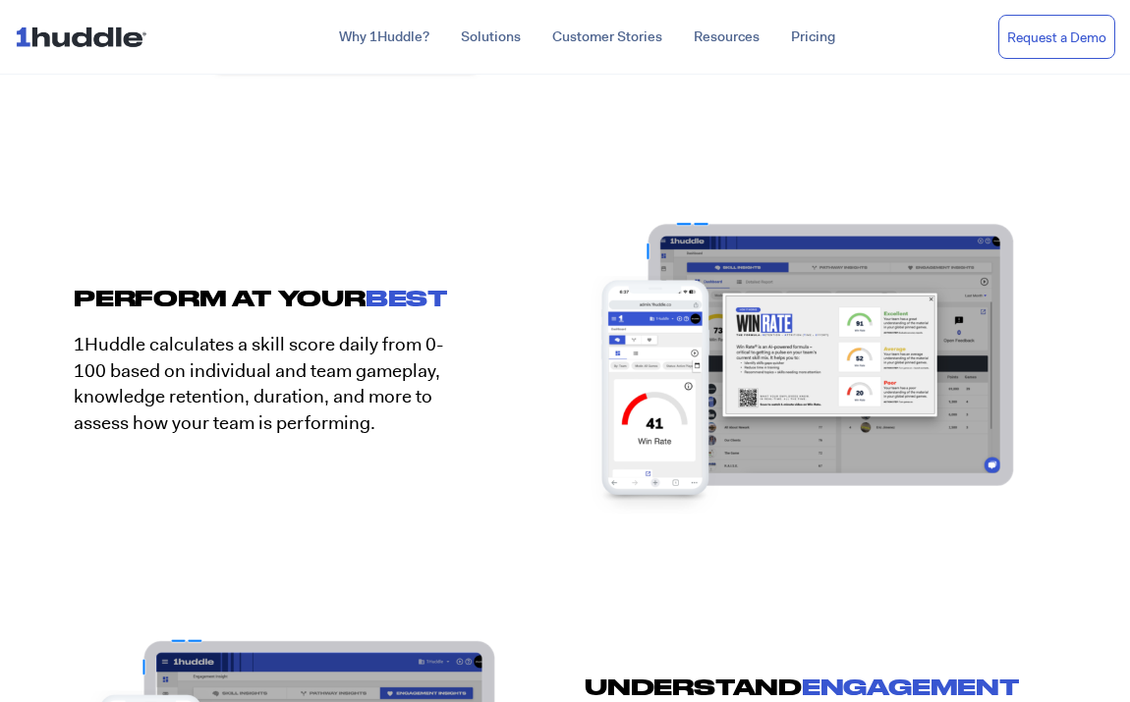
scroll to position [3348, 0]
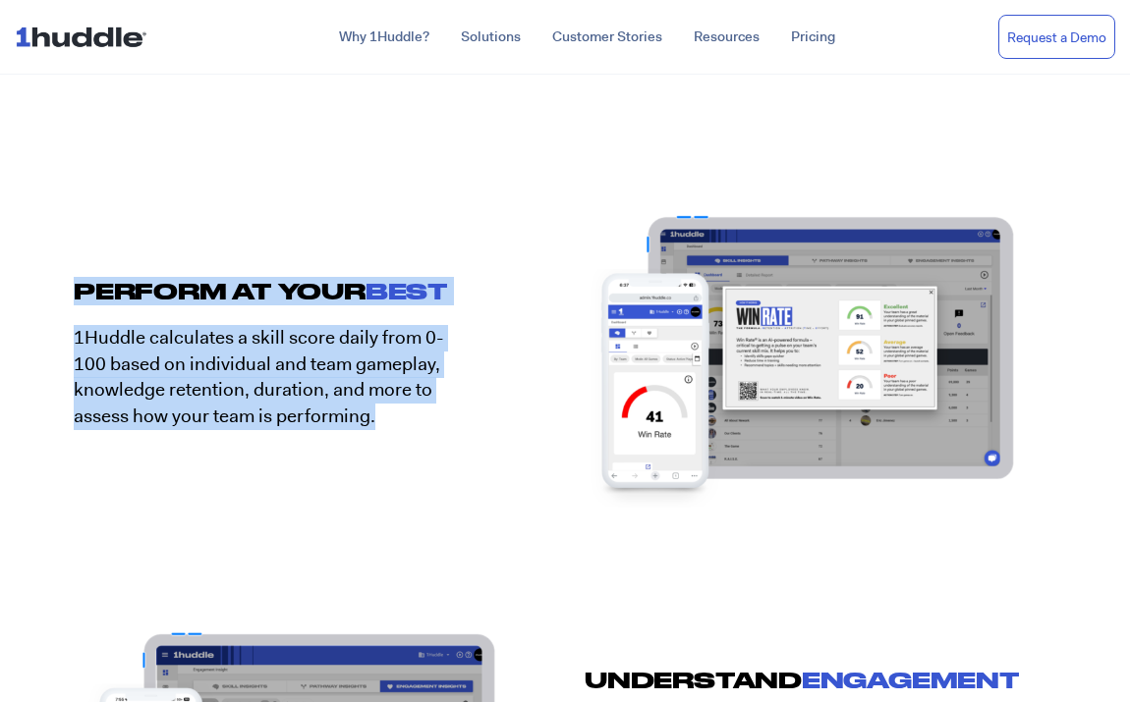
drag, startPoint x: 409, startPoint y: 427, endPoint x: 78, endPoint y: 293, distance: 357.4
click at [78, 293] on div "PERFORM AT YOUR BEST 1Huddle calculates a skill score daily from 0-100 based on…" at bounding box center [309, 404] width 511 height 254
copy div "PERFORM AT YOUR BEST 1Huddle calculates a skill score daily from 0-100 based on…"
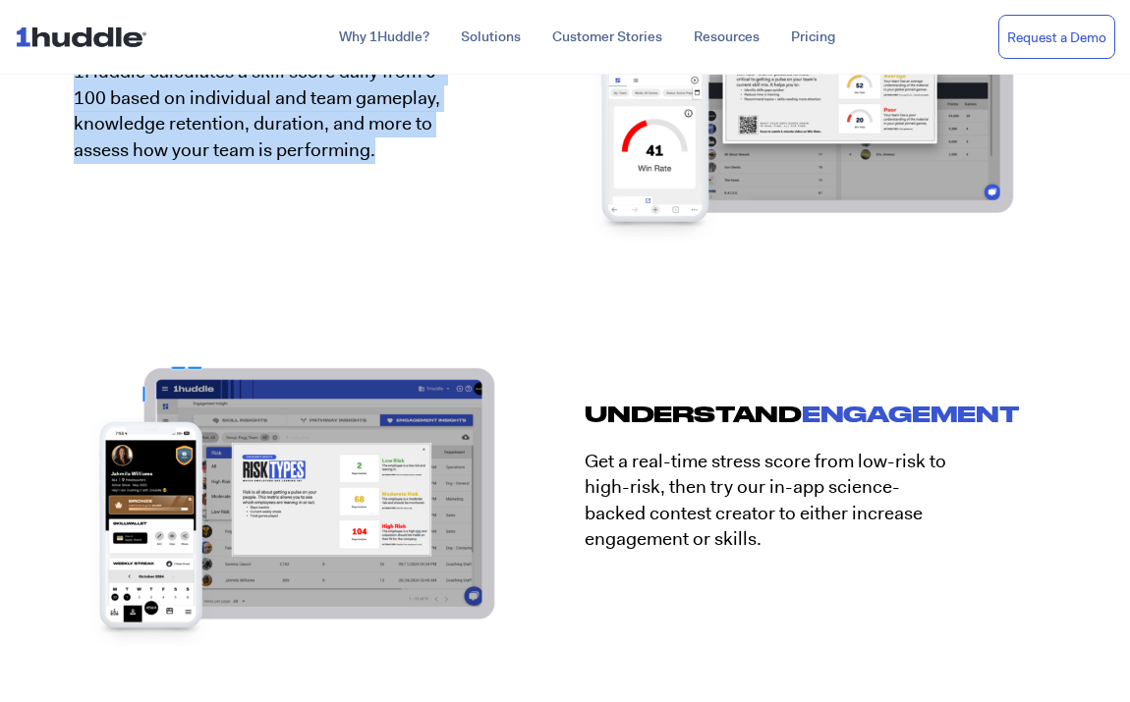
scroll to position [3630, 0]
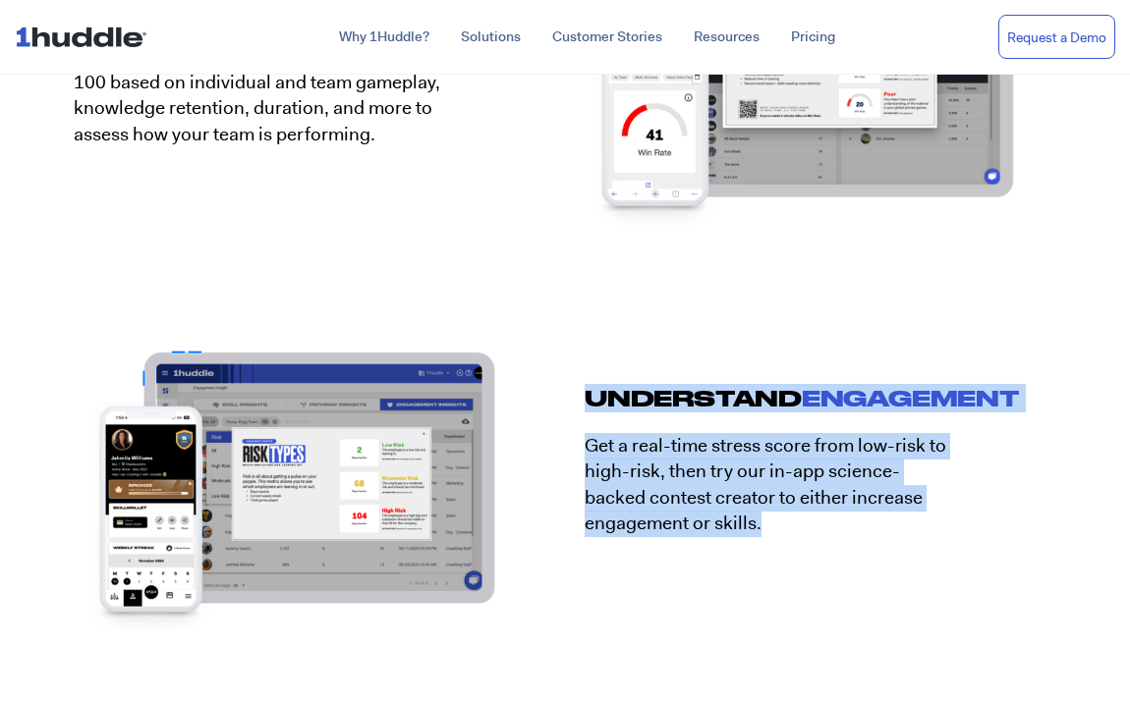
drag, startPoint x: 773, startPoint y: 530, endPoint x: 590, endPoint y: 402, distance: 223.8
click at [590, 402] on div "UNDERSTAND ENGAGEMENT Get a real-time stress score from low-risk to high-risk, …" at bounding box center [820, 471] width 511 height 348
copy div "UNDERSTAND ENGAGEMENT Get a real-time stress score from low-risk to high-risk, …"
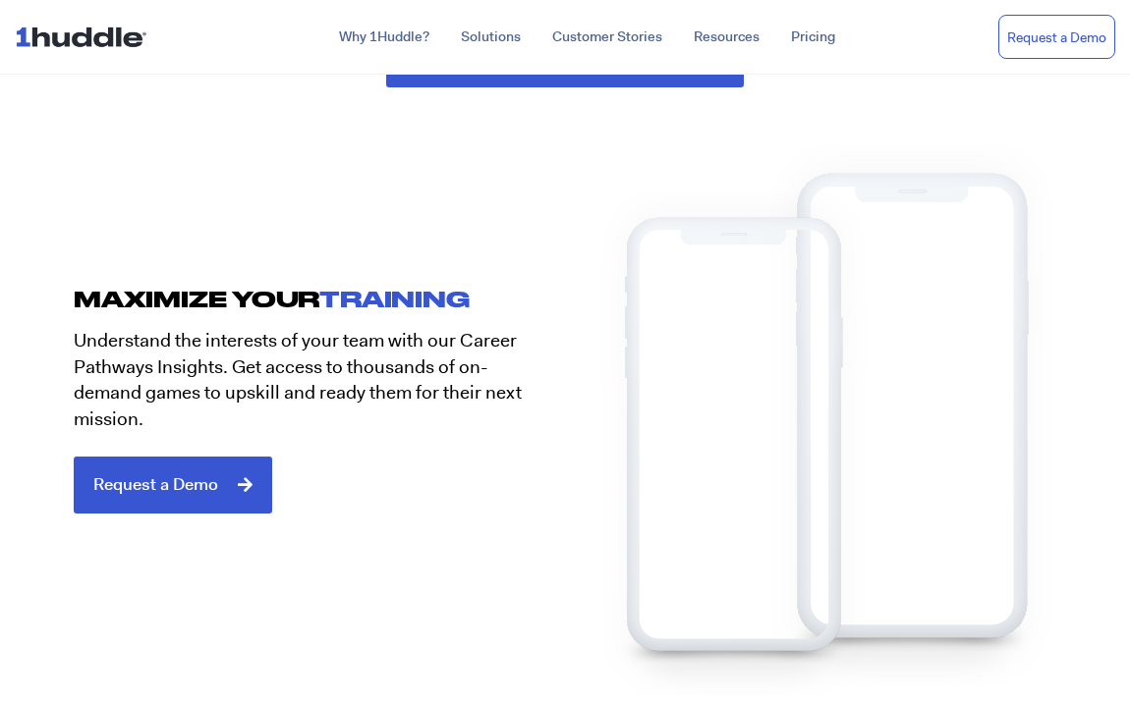
scroll to position [4391, 0]
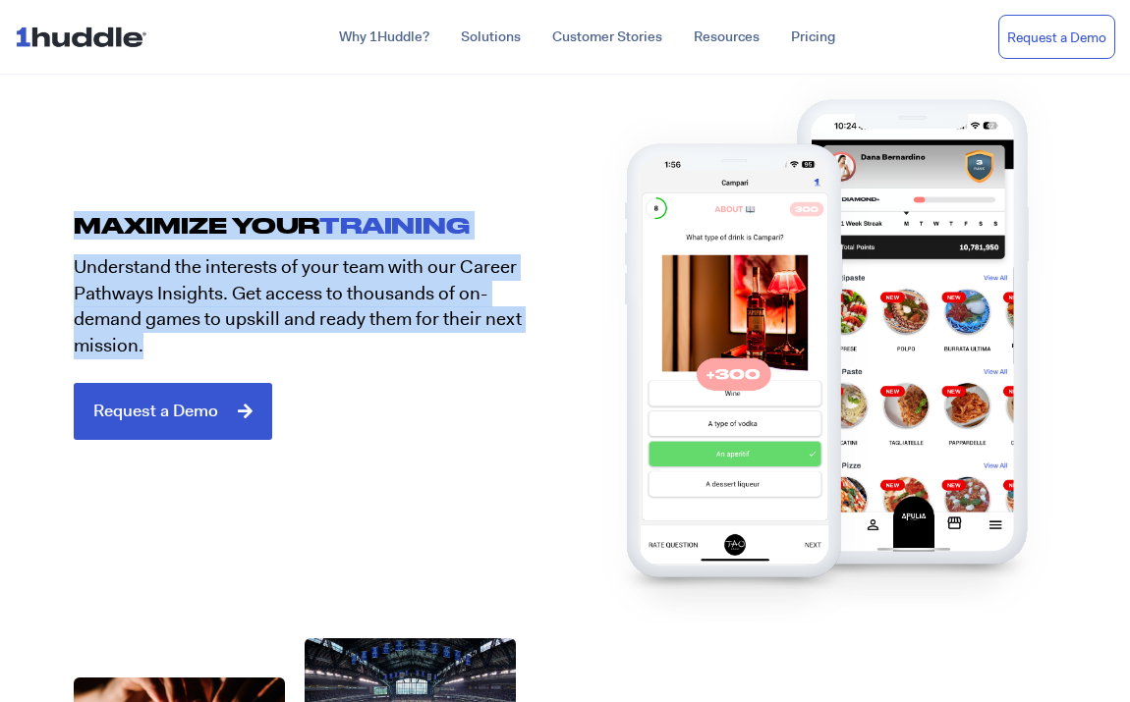
drag, startPoint x: 192, startPoint y: 343, endPoint x: 60, endPoint y: 217, distance: 182.1
click at [60, 217] on div "MAXIMIZE YOUR Training Understand the interests of your team with our Career Pa…" at bounding box center [309, 326] width 511 height 230
copy div "MAXIMIZE YOUR Training Understand the interests of your team with our Career Pa…"
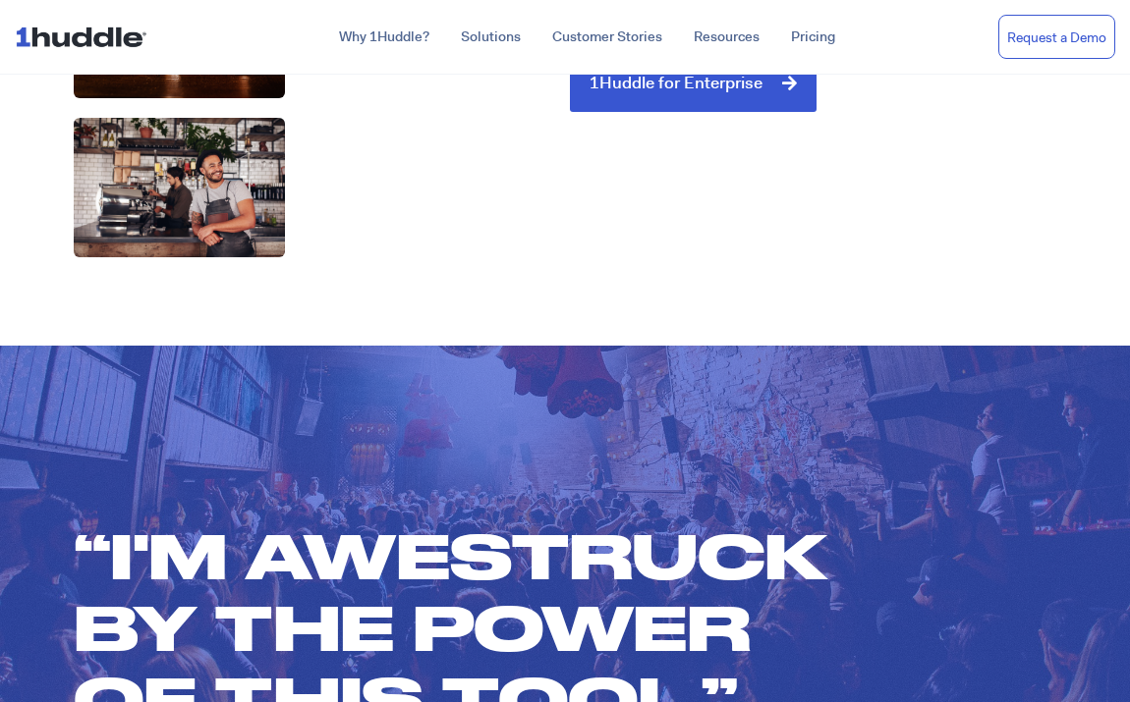
scroll to position [5164, 0]
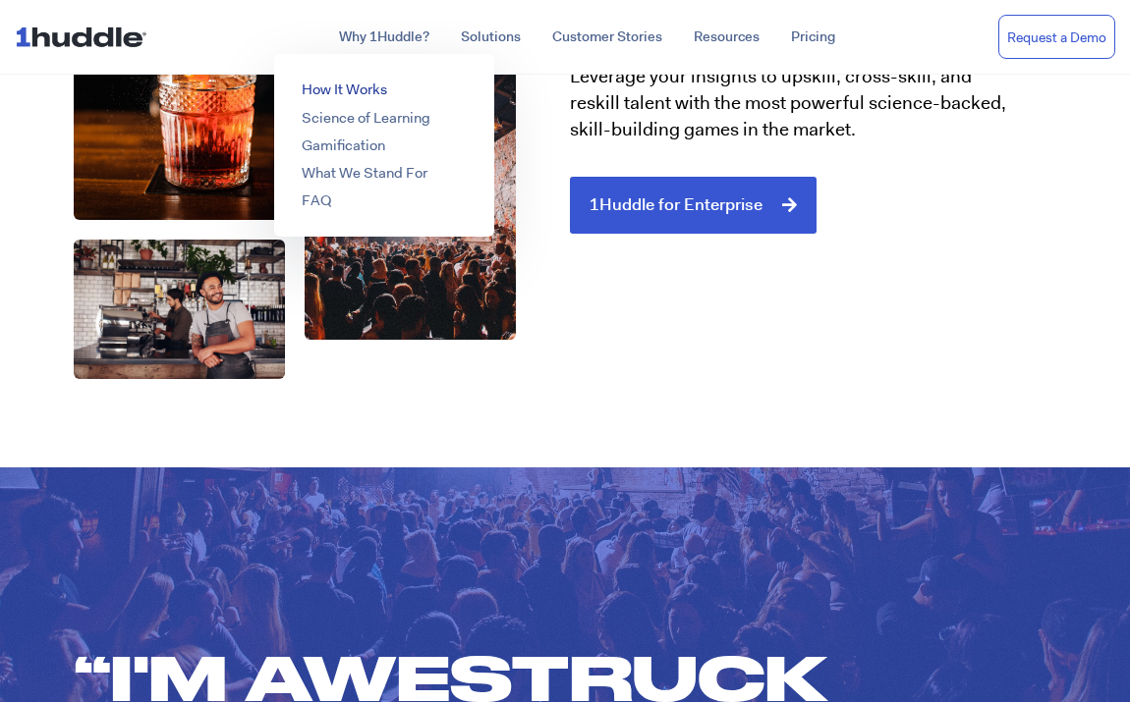
click at [341, 83] on link "How It Works" at bounding box center [344, 90] width 85 height 20
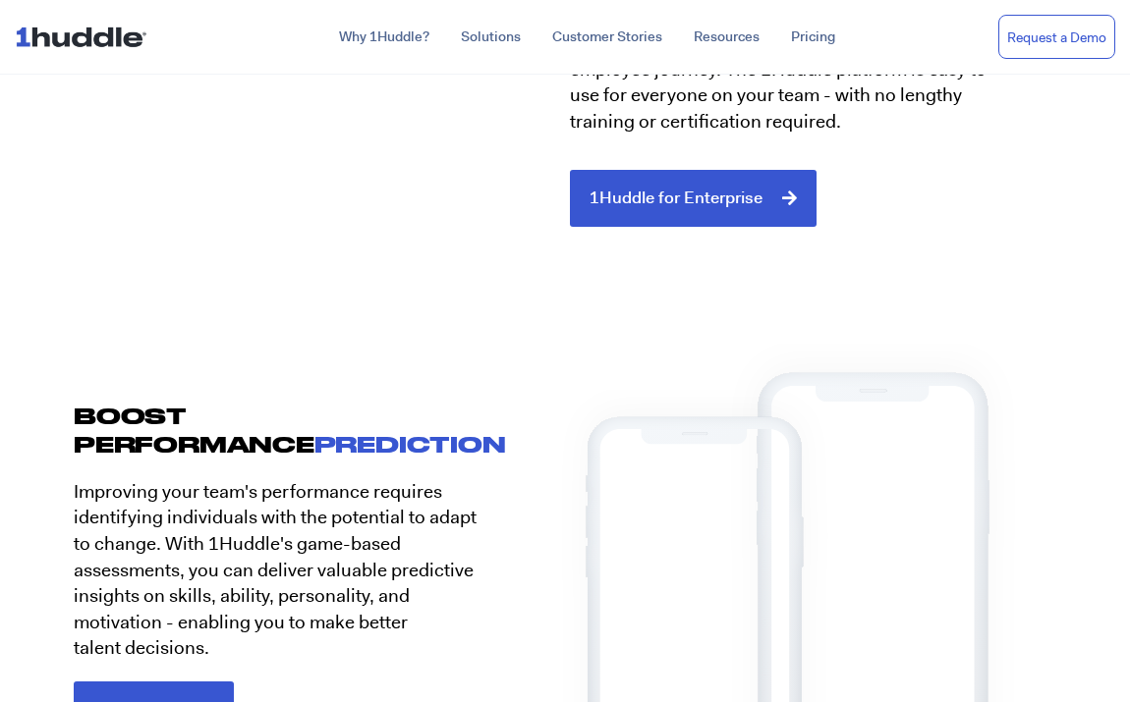
scroll to position [2166, 0]
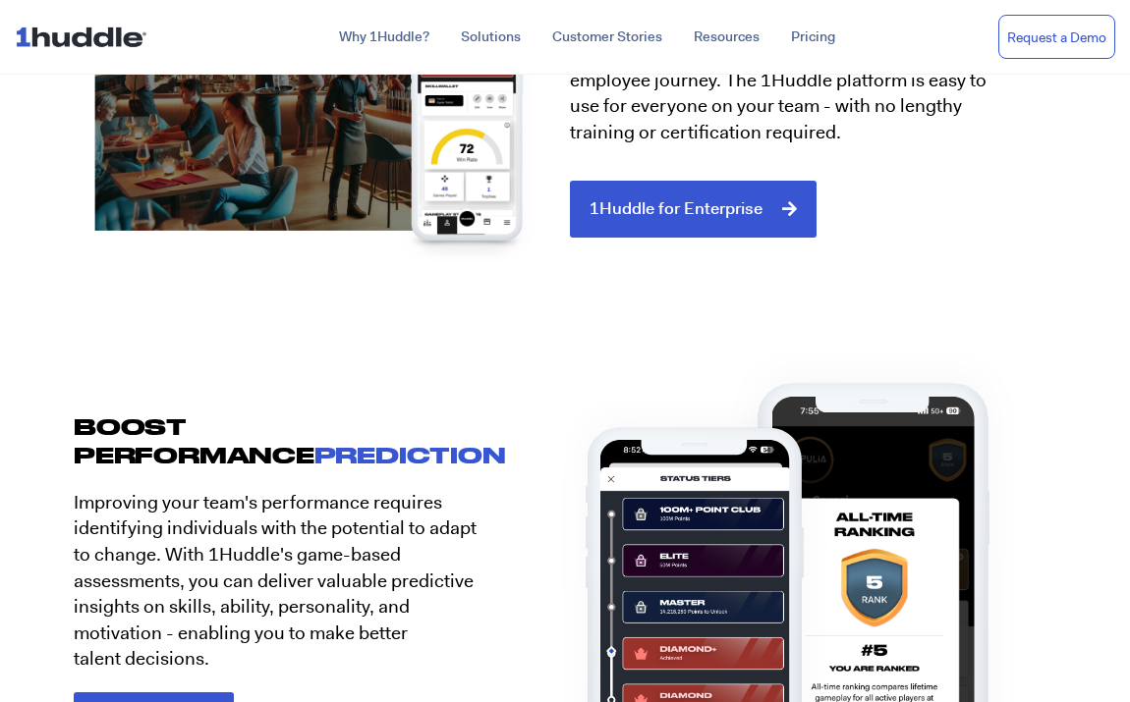
click at [978, 165] on div at bounding box center [741, 434] width 511 height 632
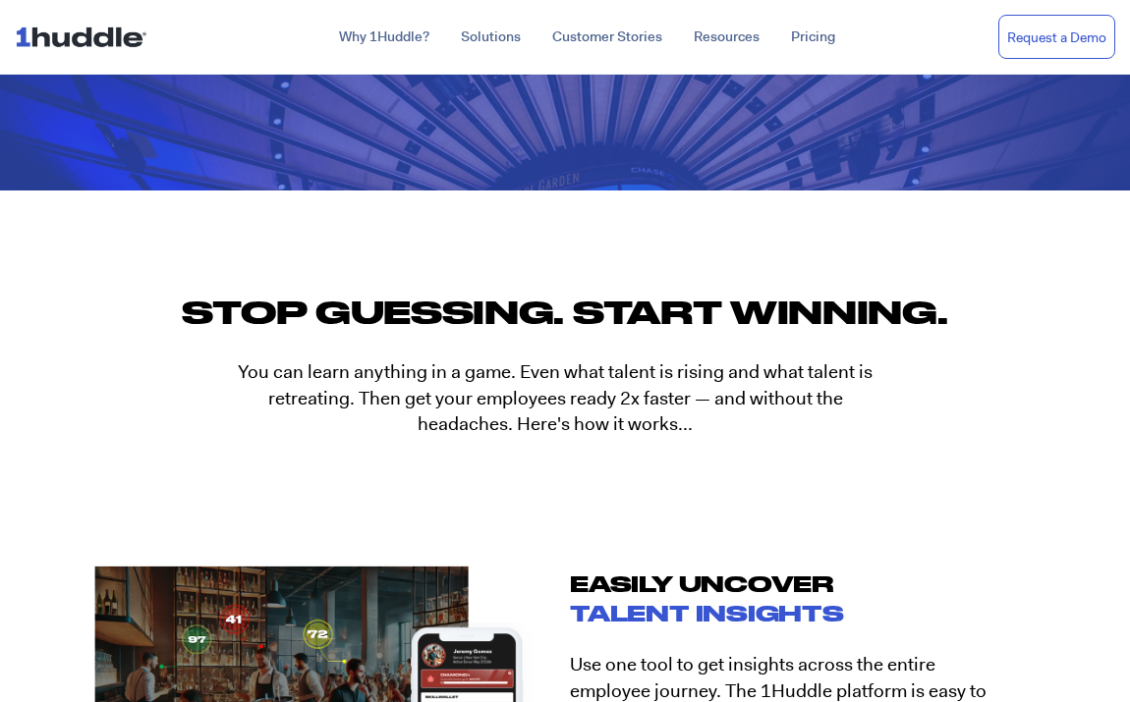
scroll to position [1219, 0]
